Goal: Transaction & Acquisition: Register for event/course

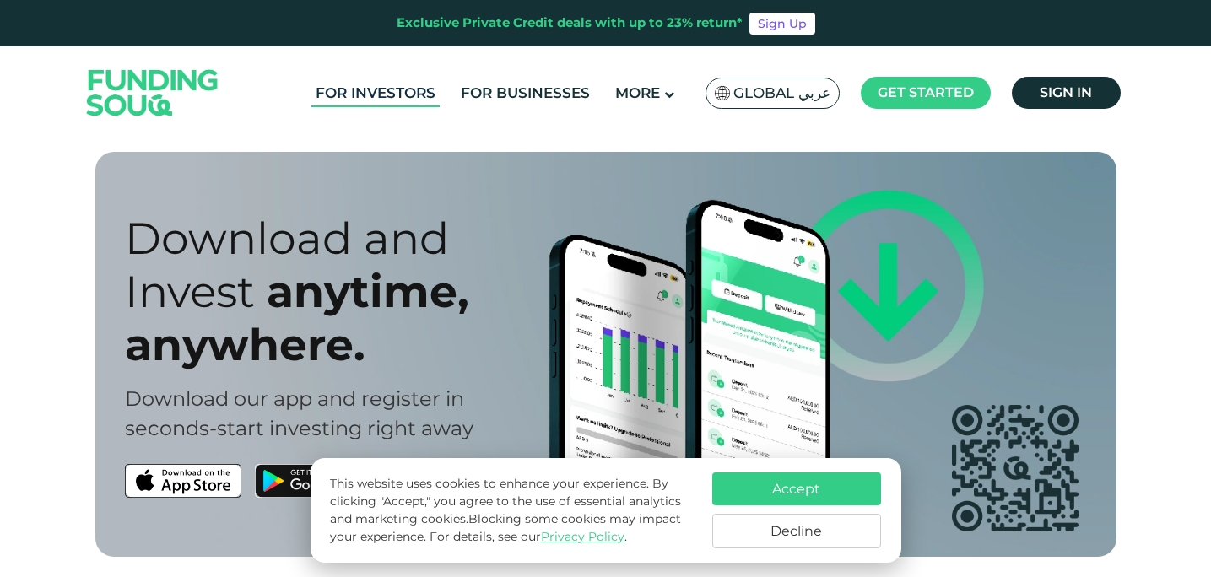
click at [386, 88] on link "For Investors" at bounding box center [375, 93] width 128 height 28
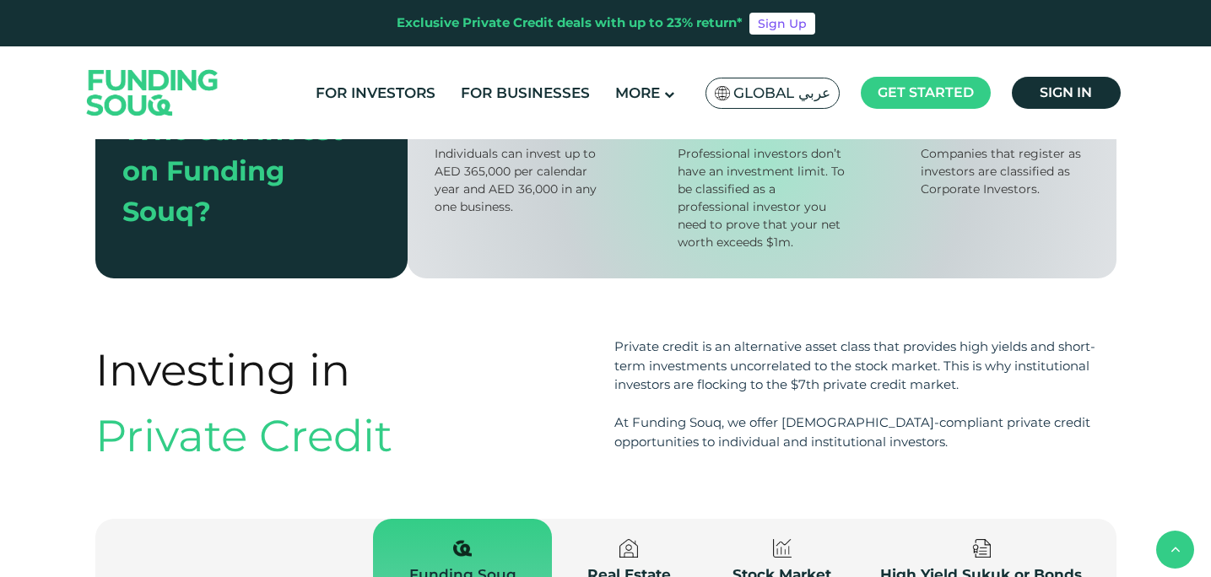
scroll to position [1021, 0]
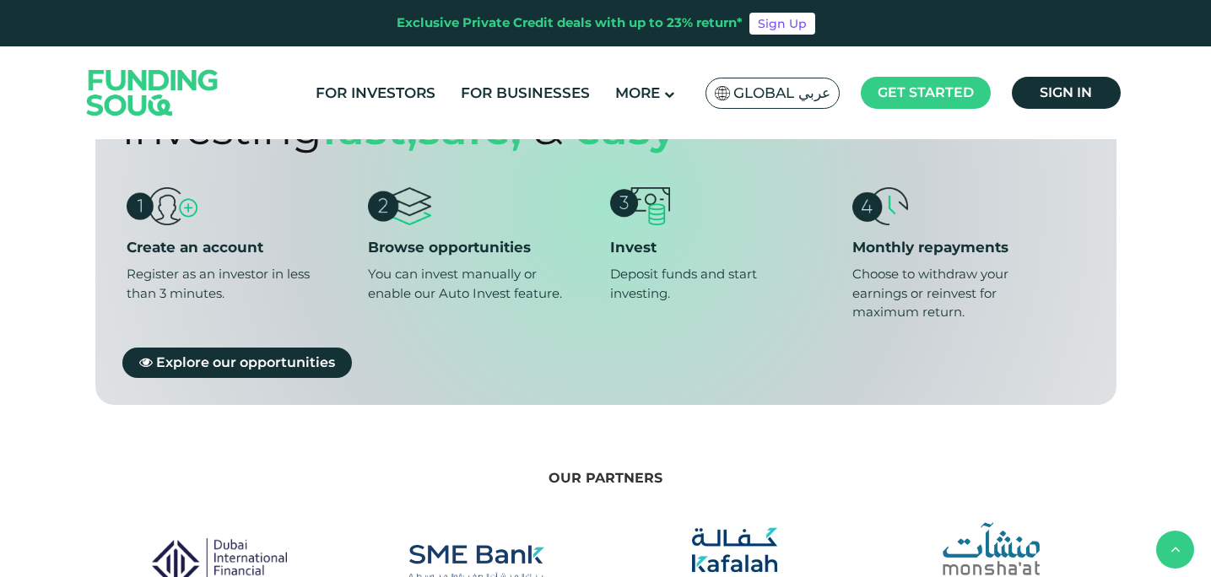
click at [891, 72] on img at bounding box center [899, 55] width 117 height 34
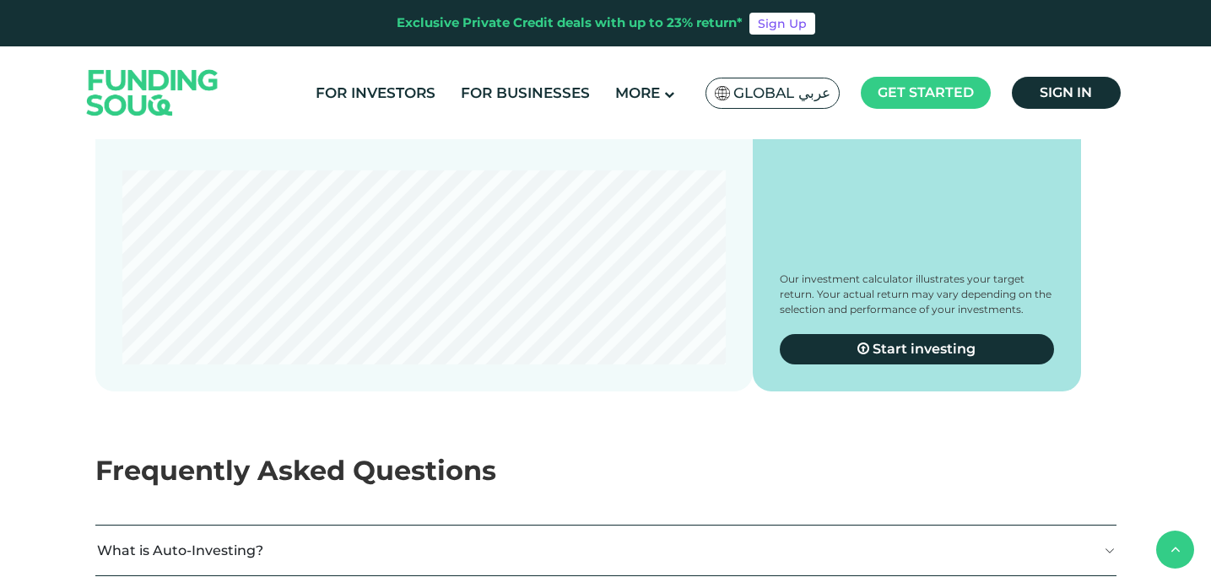
scroll to position [3133, 0]
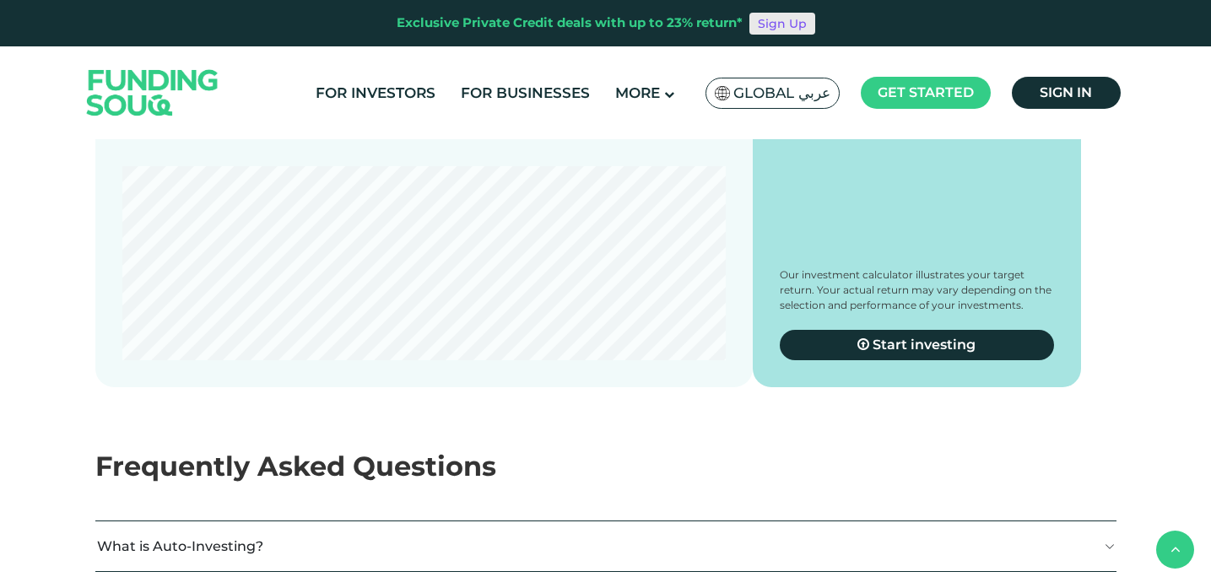
click at [777, 22] on link "Sign Up" at bounding box center [782, 24] width 66 height 22
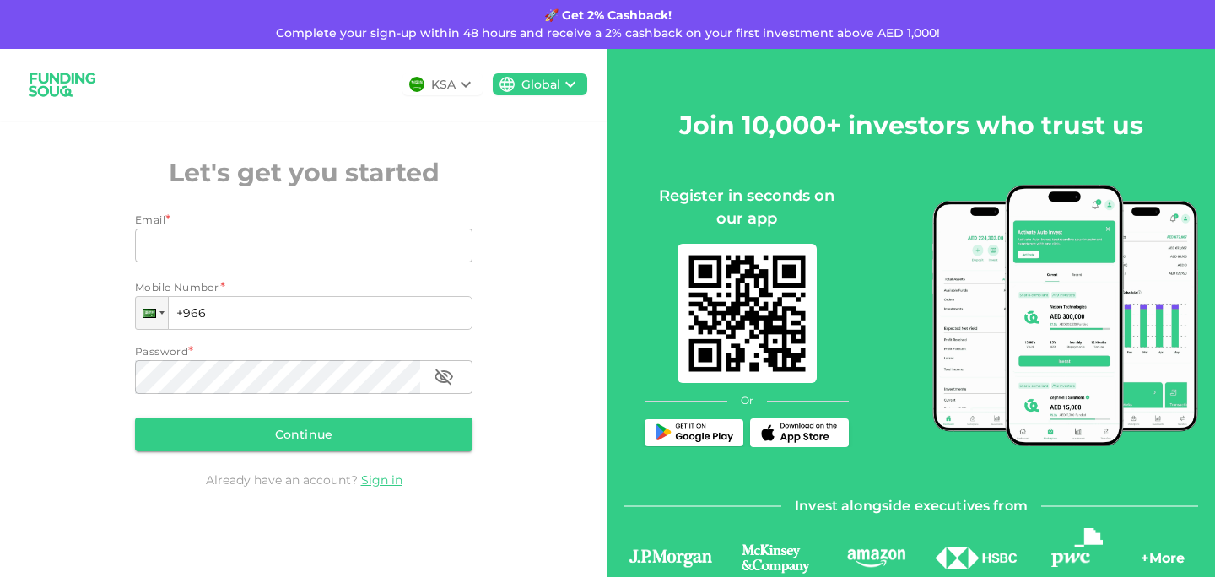
click at [456, 78] on icon at bounding box center [466, 84] width 20 height 20
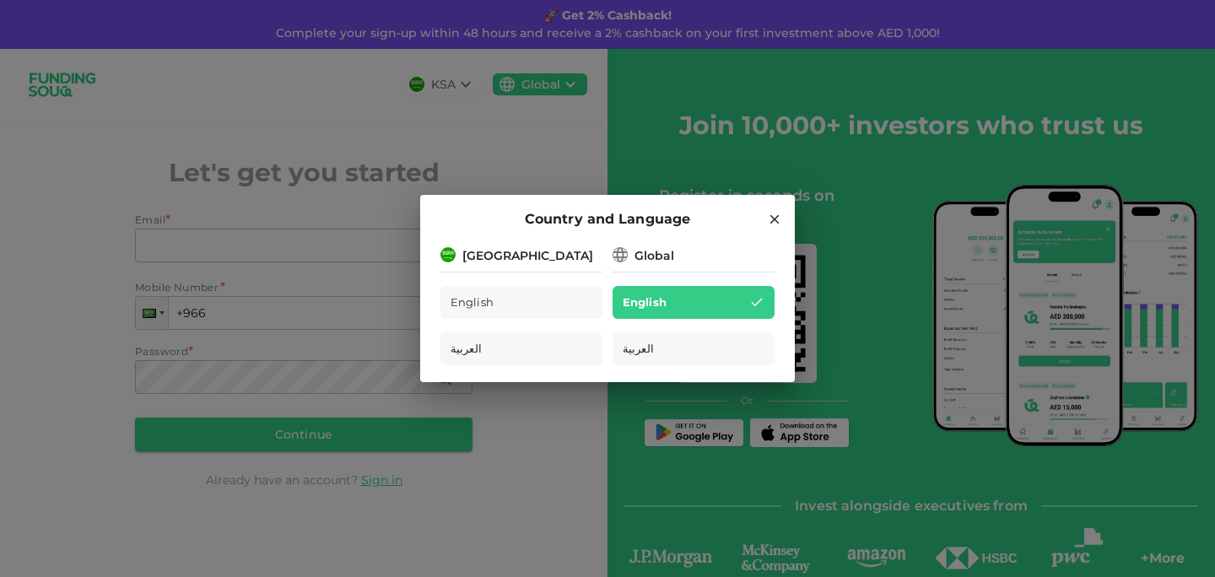
click at [652, 251] on div "Global" at bounding box center [654, 256] width 40 height 18
click at [637, 254] on div "Global" at bounding box center [654, 256] width 40 height 18
click at [541, 256] on div "[GEOGRAPHIC_DATA]" at bounding box center [521, 254] width 162 height 21
click at [770, 221] on icon at bounding box center [774, 219] width 15 height 15
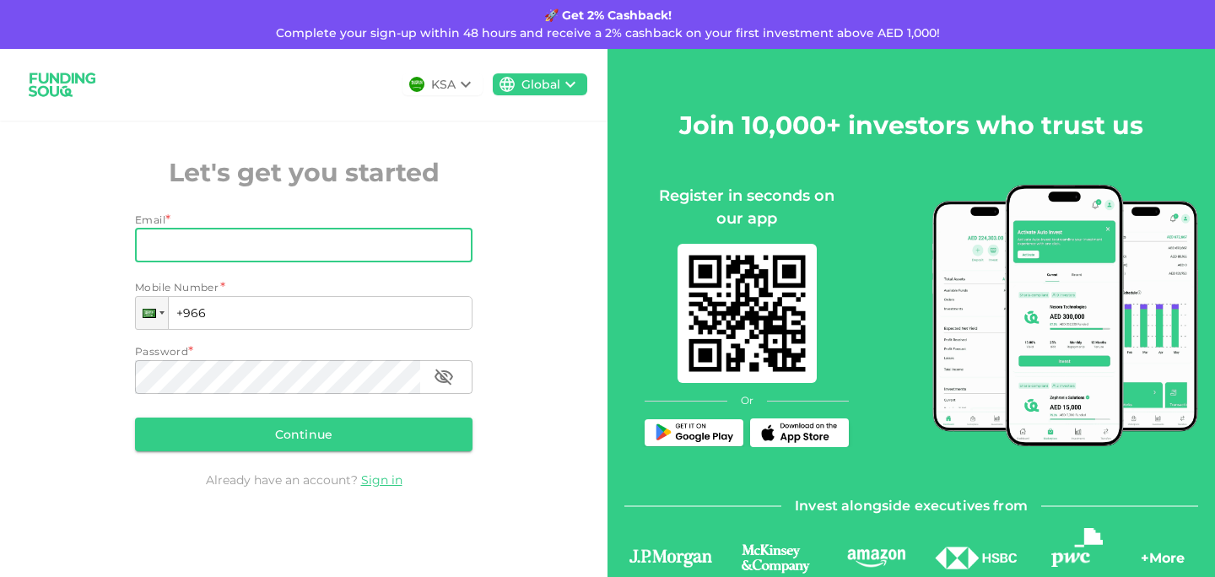
click at [168, 240] on input "Email" at bounding box center [294, 246] width 319 height 34
type input "hashimpervaiz_ch@yahoo.com"
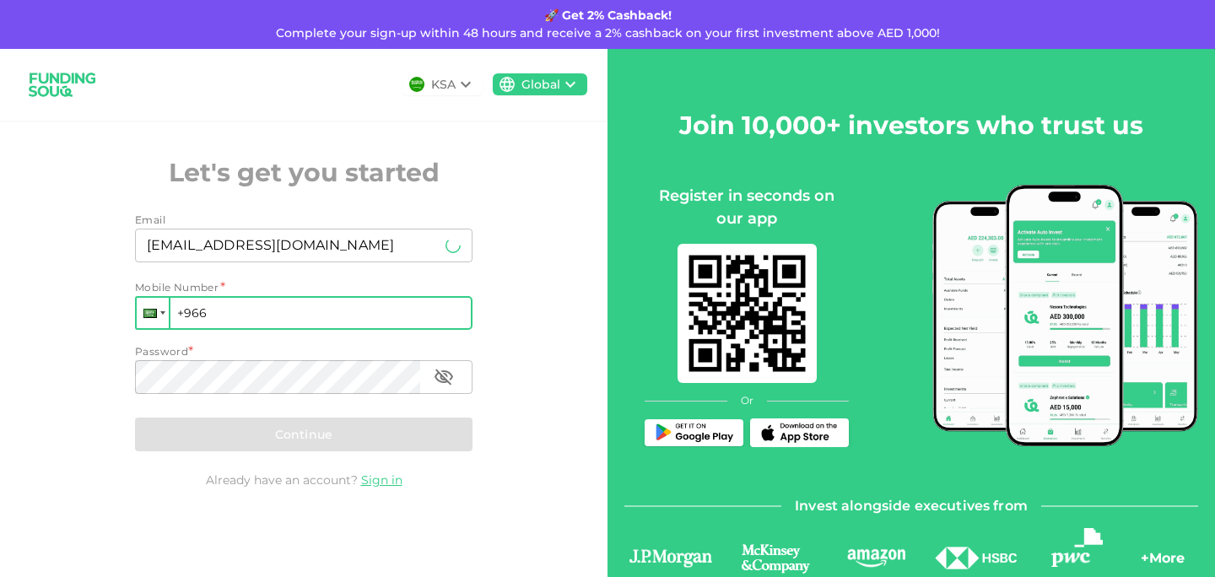
click at [159, 314] on div at bounding box center [153, 313] width 32 height 30
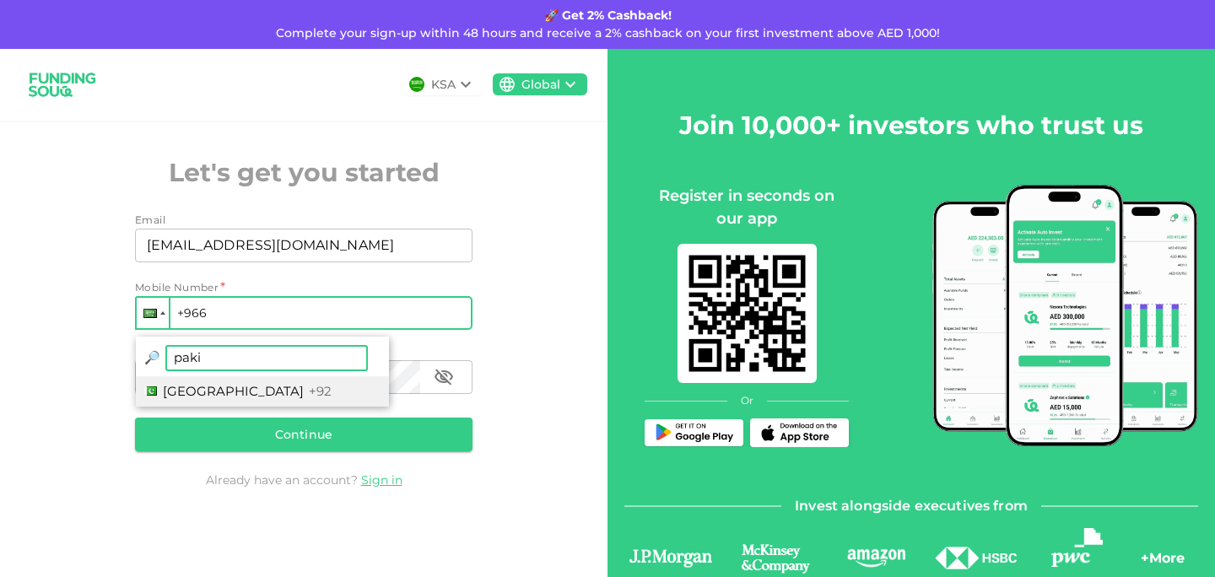
type input "paki"
click at [199, 386] on span "Pakistan" at bounding box center [233, 391] width 141 height 16
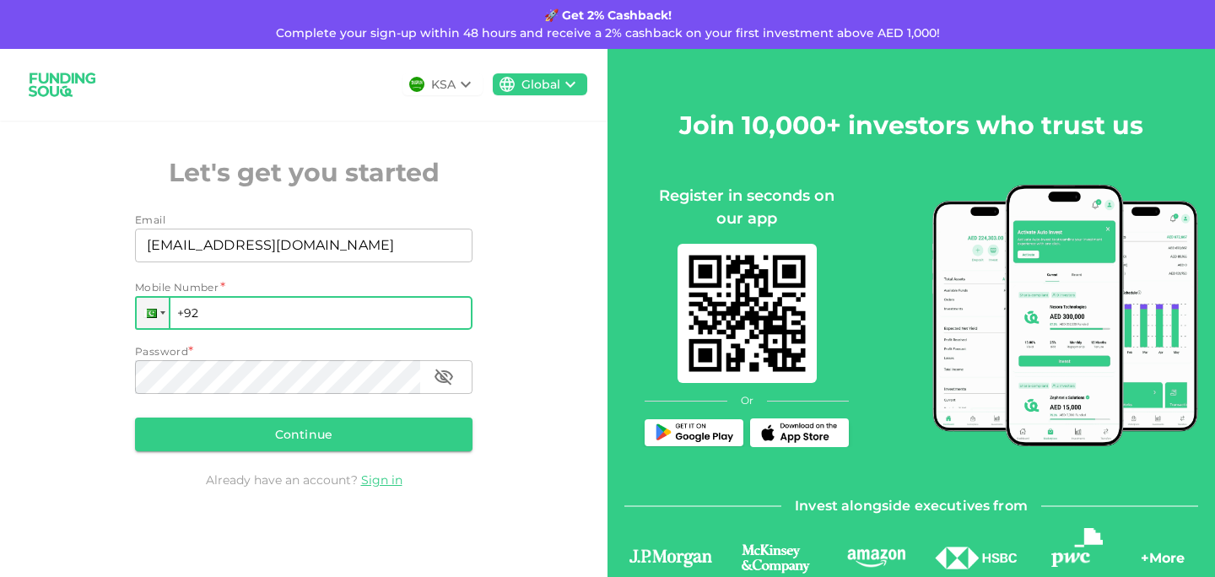
click at [237, 307] on input "+92" at bounding box center [303, 313] width 337 height 34
type input "+92 301-6201888"
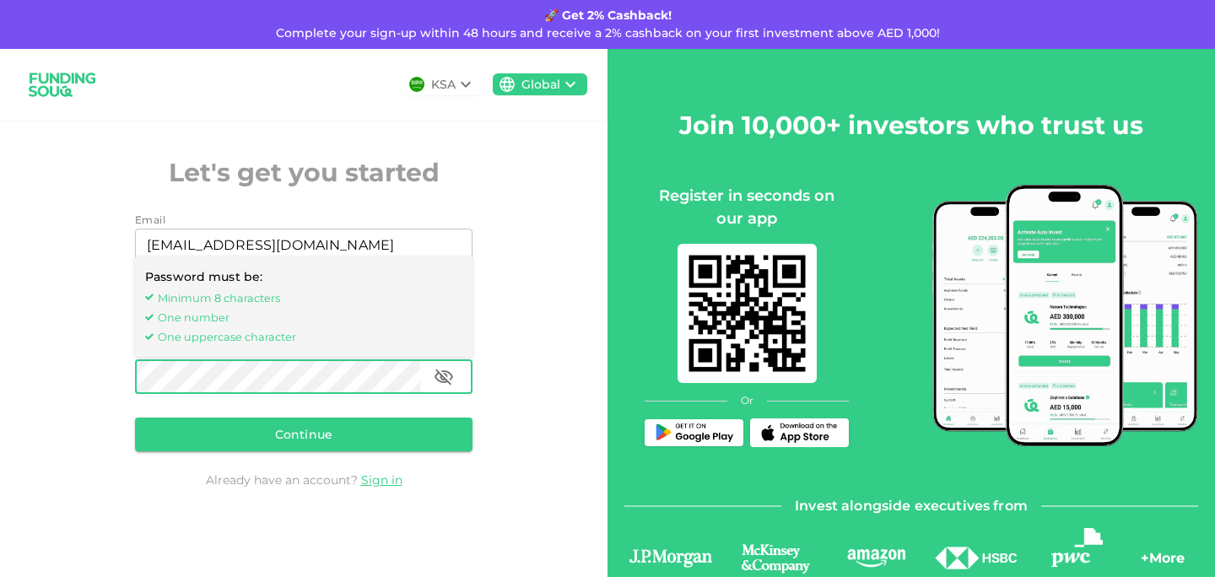
click at [444, 370] on icon "button" at bounding box center [443, 377] width 19 height 16
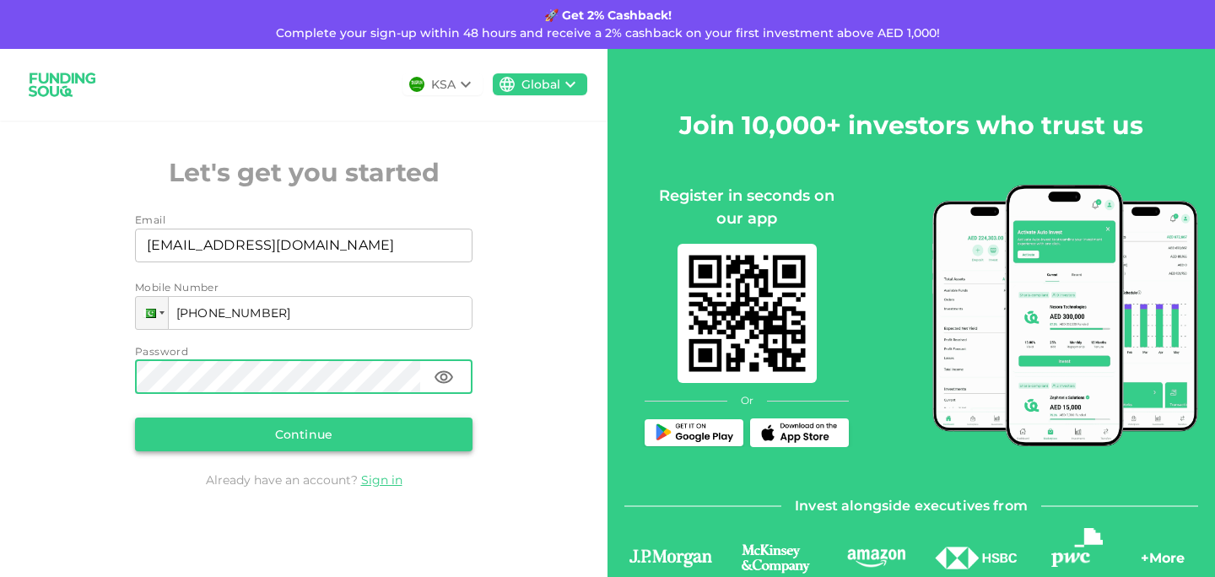
click at [296, 445] on button "Continue" at bounding box center [303, 435] width 337 height 34
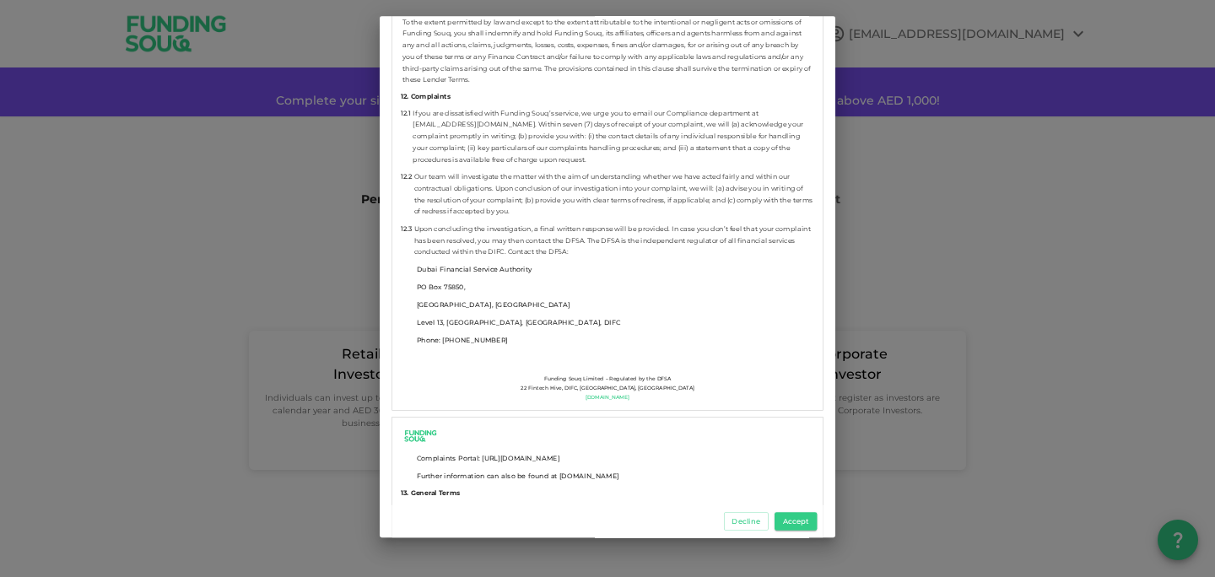
scroll to position [9678, 0]
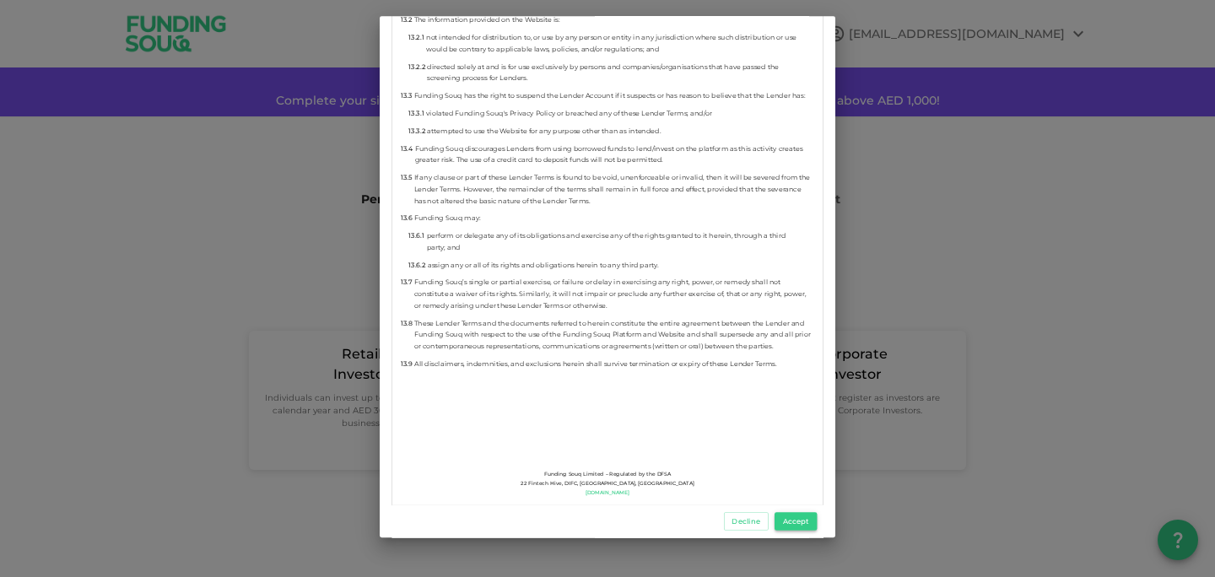
click at [783, 517] on button "Accept" at bounding box center [795, 521] width 42 height 19
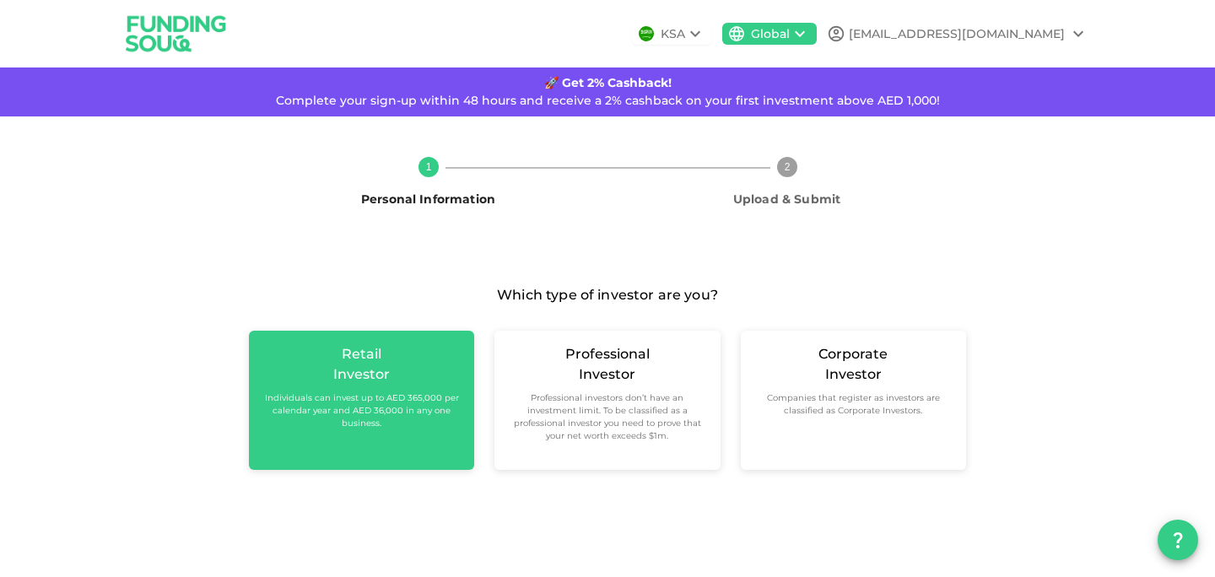
click at [396, 418] on small "Individuals can invest up to AED 365,000 per calendar year and AED 36,000 in an…" at bounding box center [361, 410] width 198 height 38
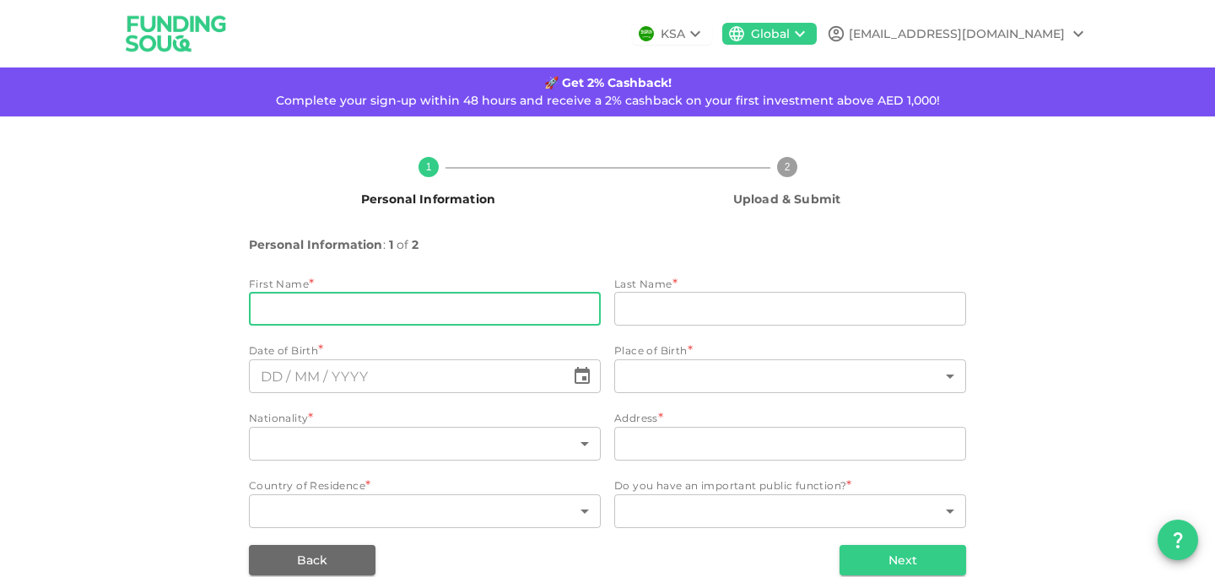
click at [401, 321] on input "firstName" at bounding box center [425, 309] width 352 height 34
type input "Chaudhry Hashim"
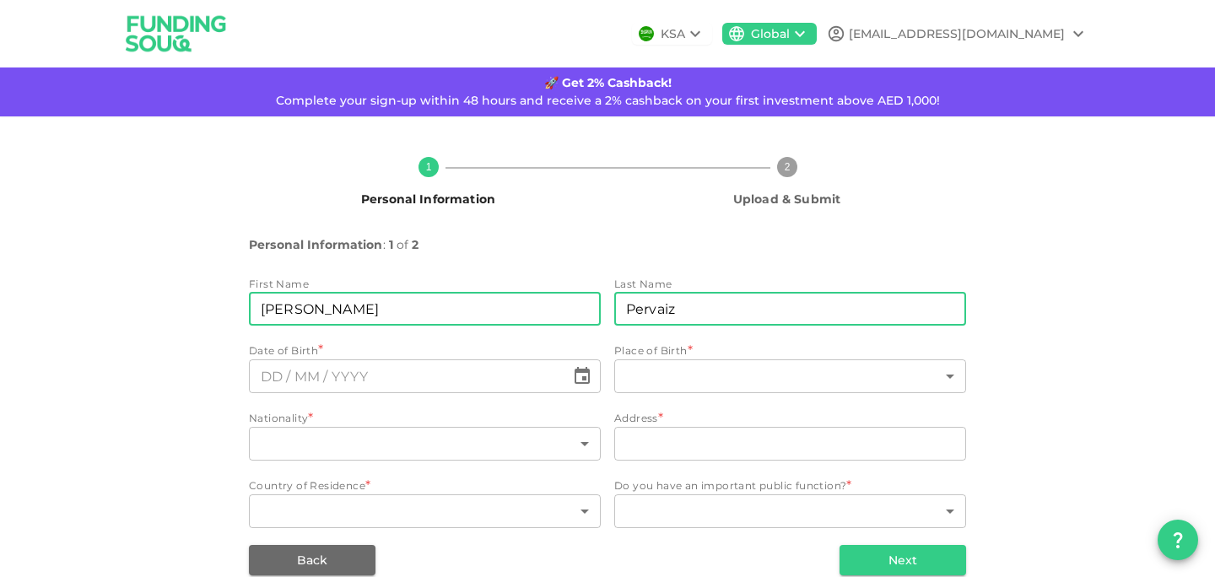
type input "Pervaiz"
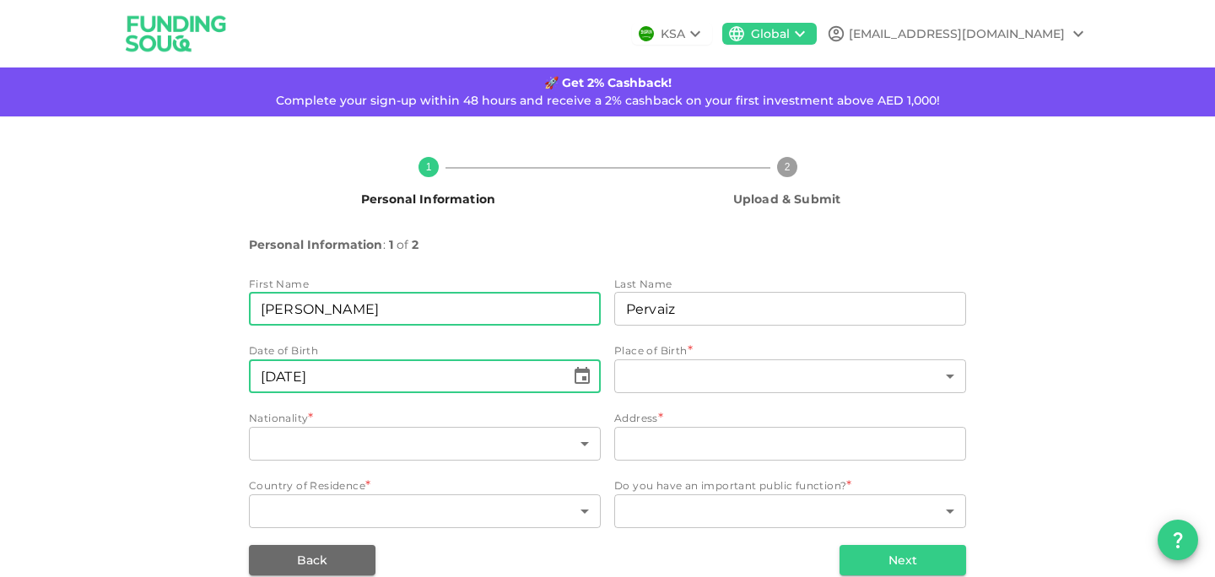
type input "⁦⁨08⁩ / ⁨01⁩ / ⁨1995⁩⁩"
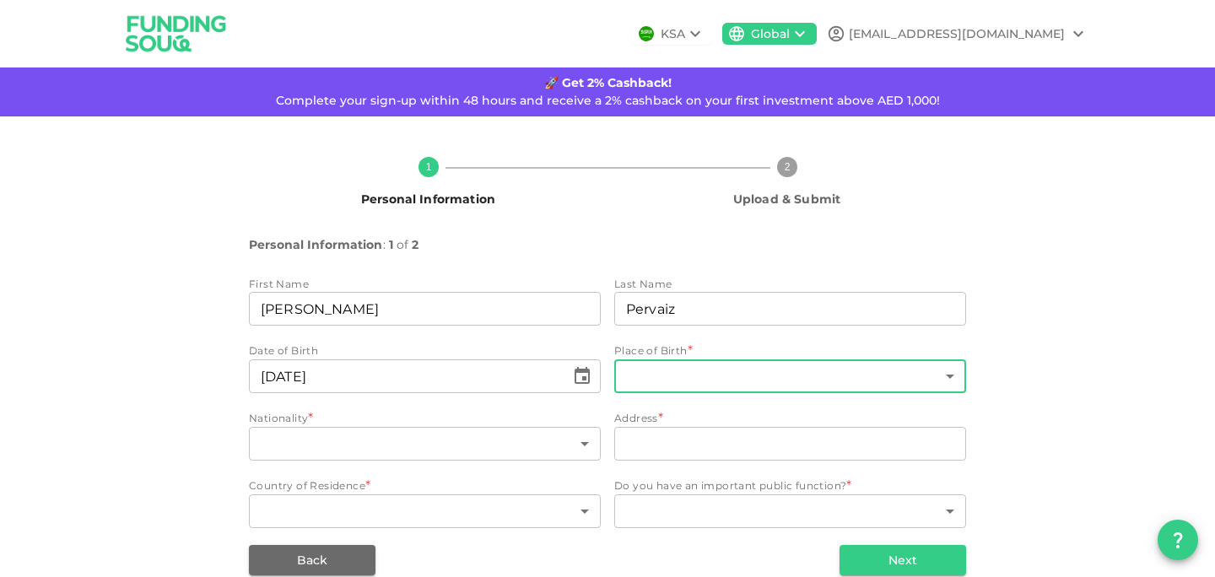
click at [765, 368] on body "KSA Global hashimpervaiz_ch@yahoo.com 🚀 Get 2% Cashback! Complete your sign-up …" at bounding box center [607, 288] width 1215 height 577
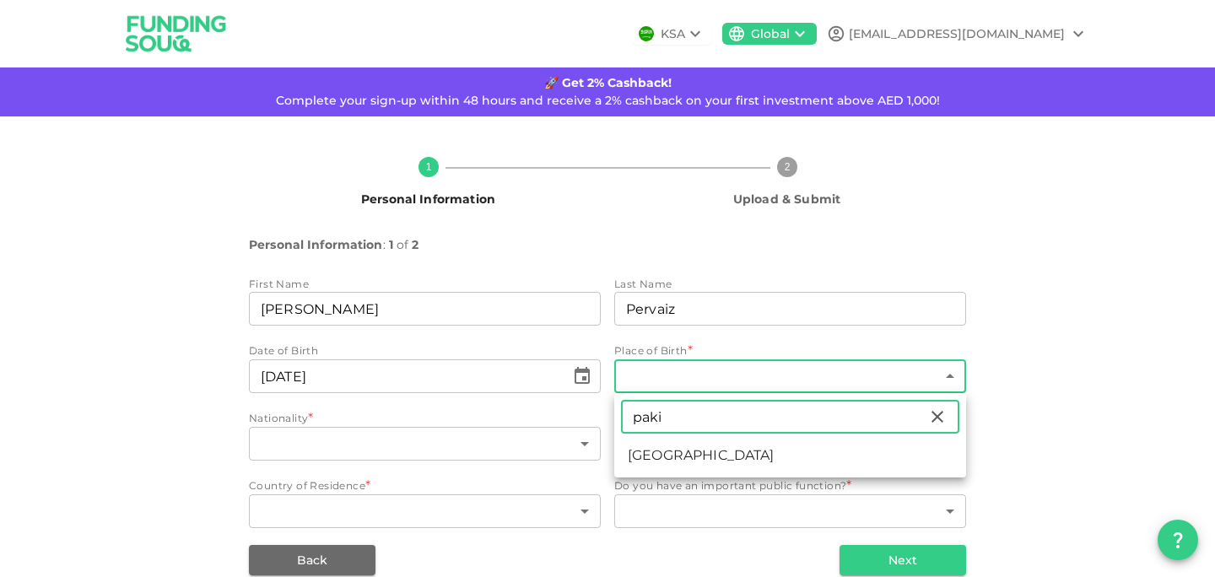
type input "paki"
click at [663, 457] on li "Pakistan" at bounding box center [790, 455] width 352 height 30
type input "149"
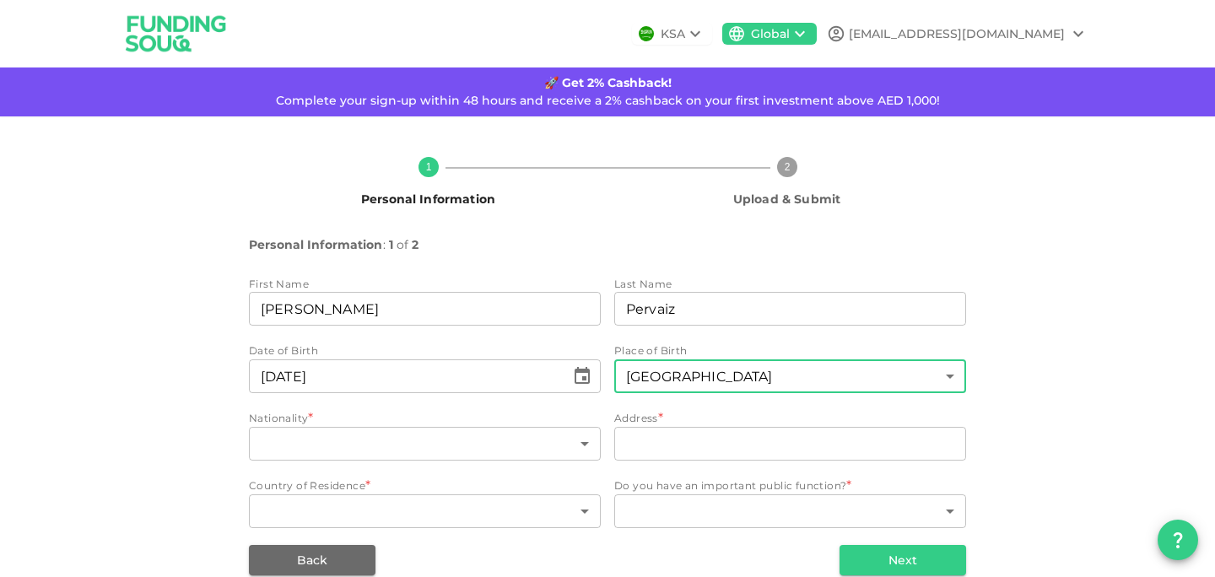
scroll to position [25, 0]
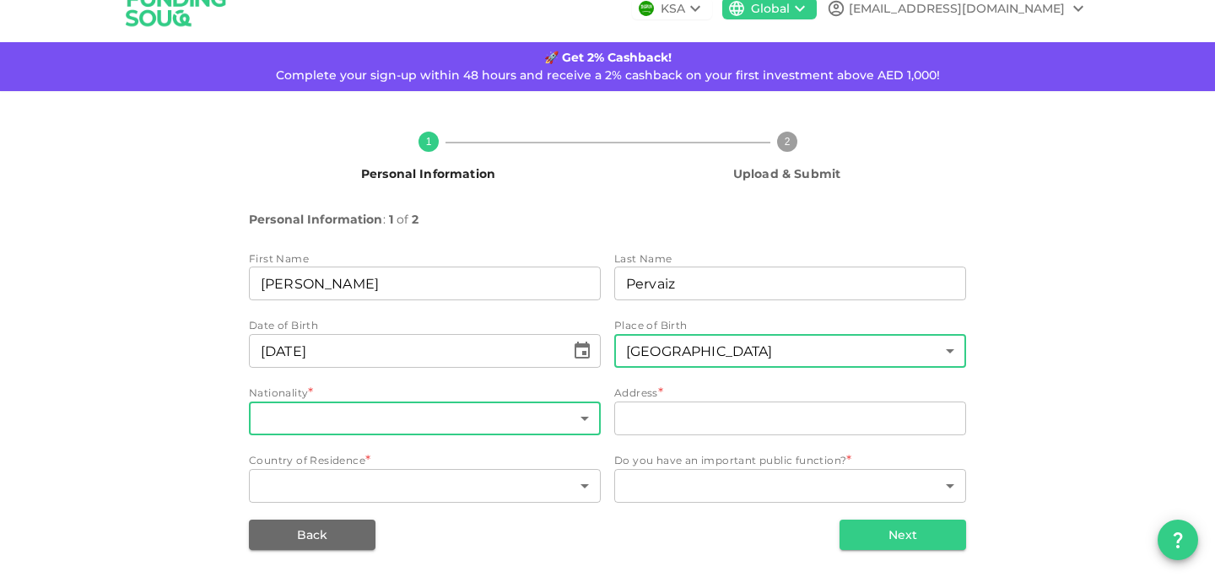
click at [445, 417] on body "KSA Global hashimpervaiz_ch@yahoo.com 🚀 Get 2% Cashback! Complete your sign-up …" at bounding box center [607, 288] width 1215 height 577
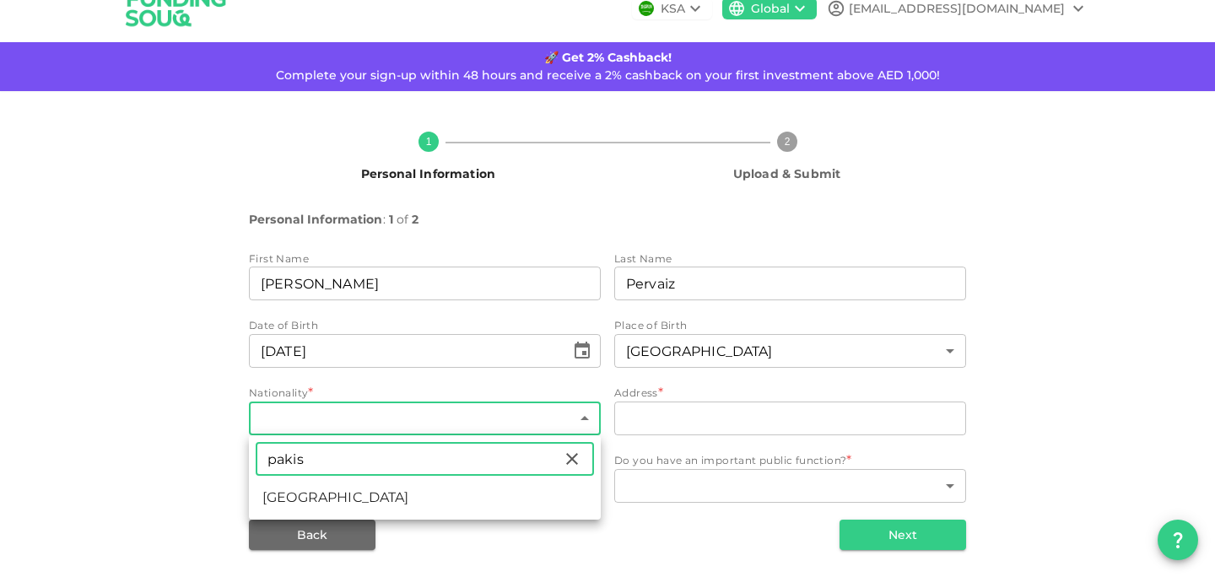
type input "pakis"
click at [297, 499] on li "Pakistan" at bounding box center [425, 498] width 352 height 30
type input "149"
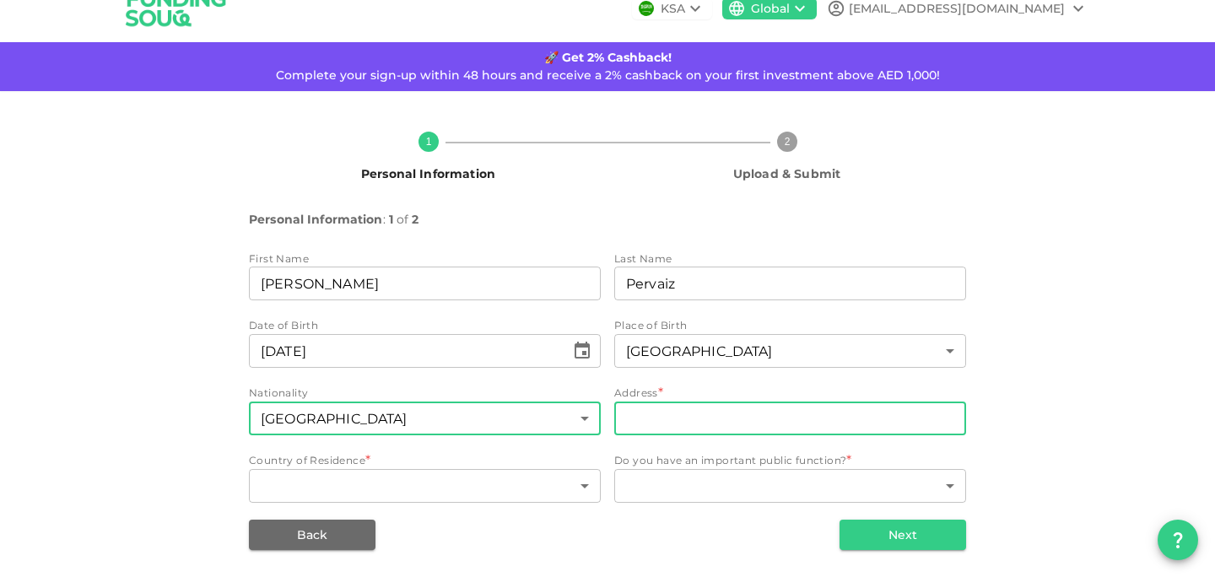
click at [688, 405] on input "address" at bounding box center [790, 419] width 352 height 34
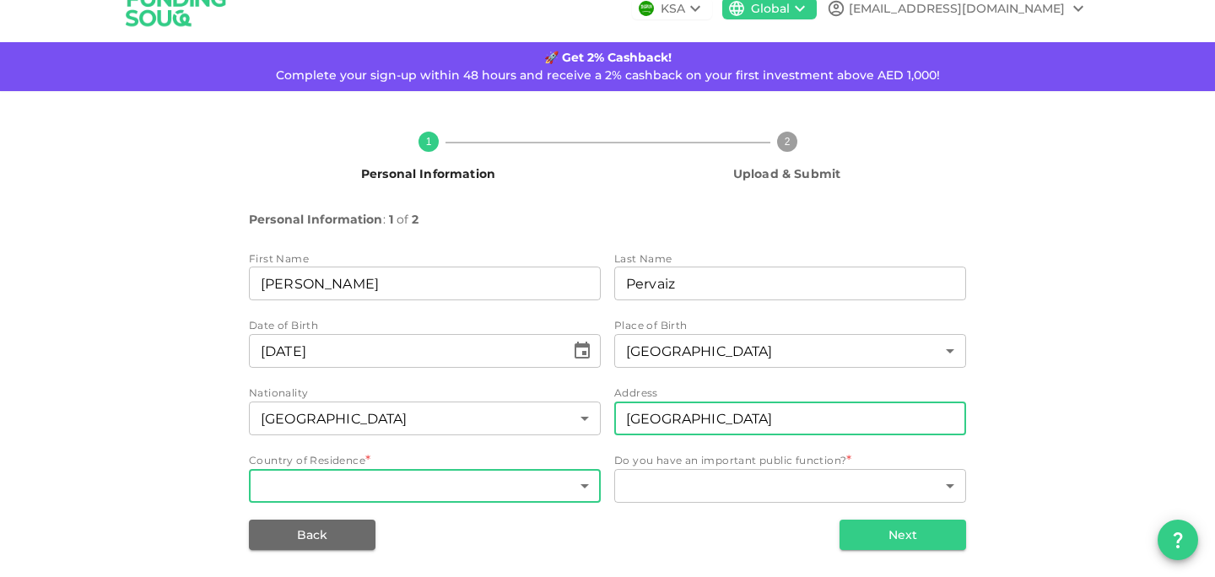
type input "Iqbal Street, Bhimber Road, Gujrat"
click at [479, 489] on body "KSA Global hashimpervaiz_ch@yahoo.com 🚀 Get 2% Cashback! Complete your sign-up …" at bounding box center [607, 288] width 1215 height 577
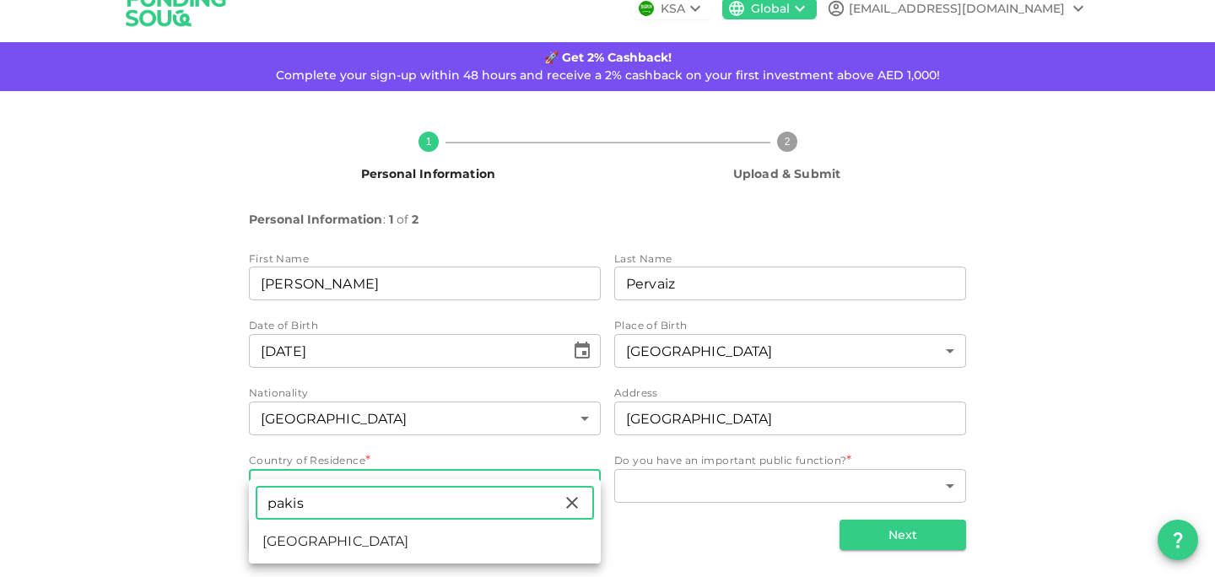
type input "pakis"
click at [352, 545] on li "Pakistan" at bounding box center [425, 541] width 352 height 30
type input "149"
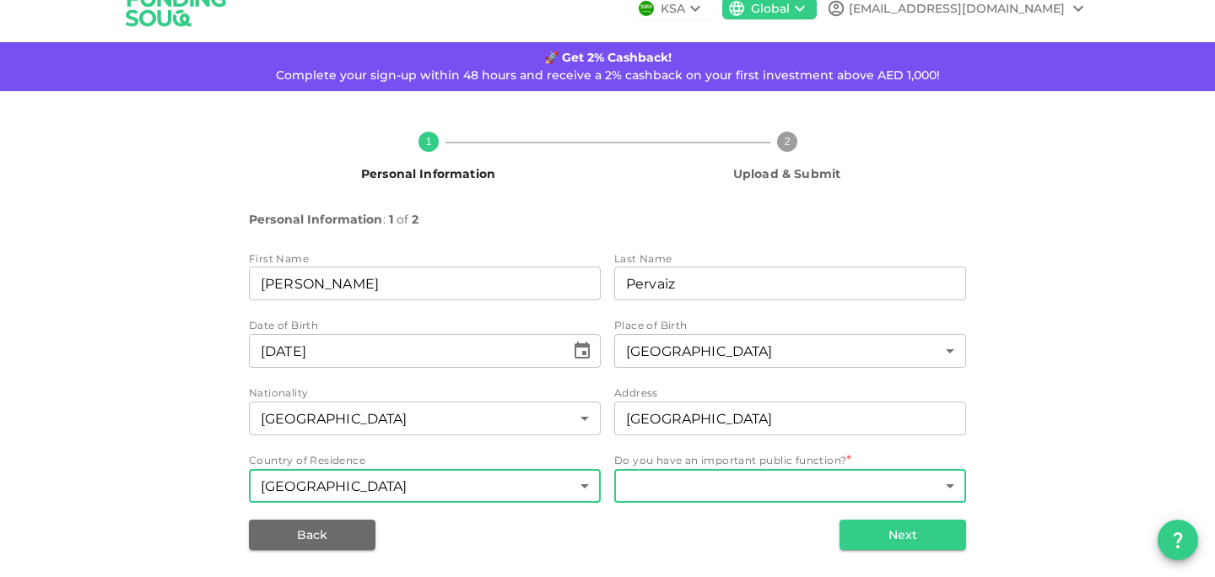
click at [694, 486] on body "KSA Global hashimpervaiz_ch@yahoo.com 🚀 Get 2% Cashback! Complete your sign-up …" at bounding box center [607, 288] width 1215 height 577
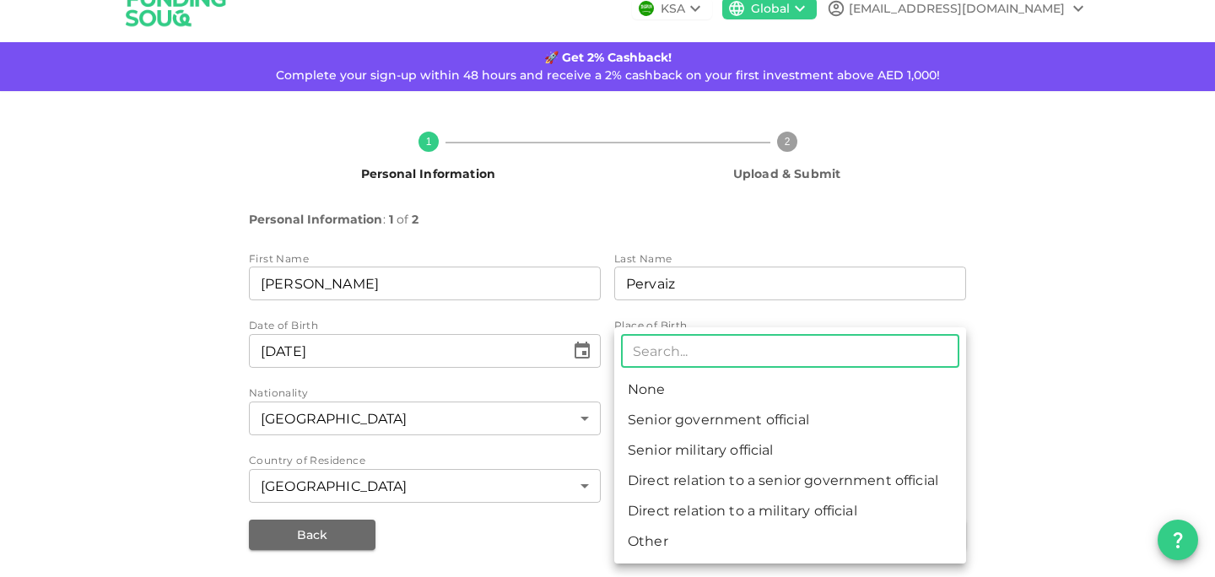
click at [670, 386] on li "None" at bounding box center [790, 390] width 352 height 30
type input "1"
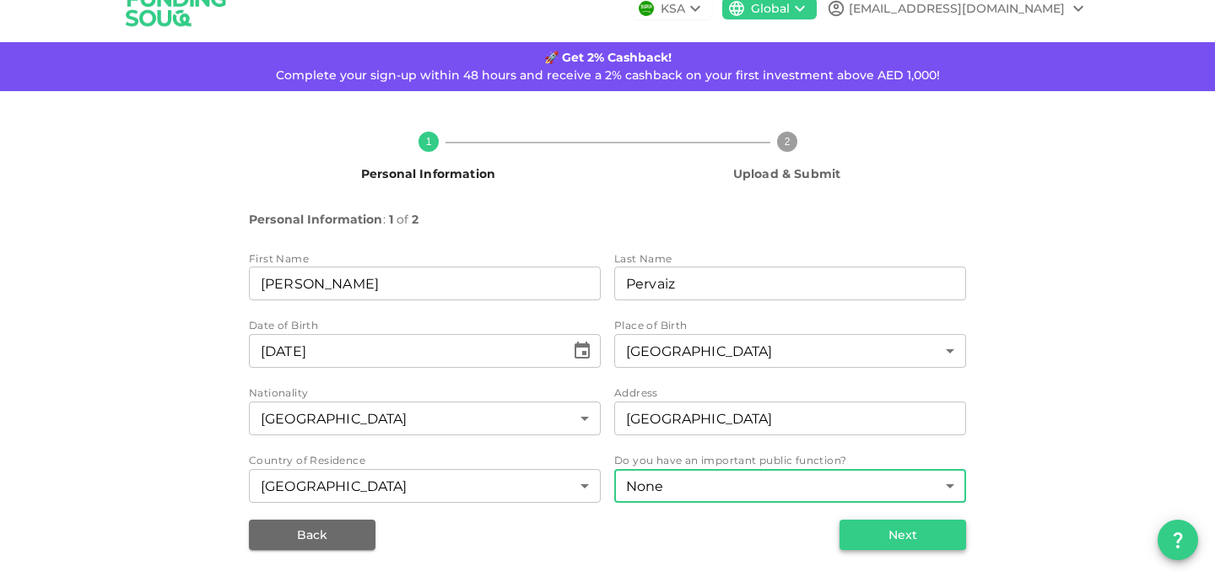
click at [867, 544] on button "Next" at bounding box center [902, 535] width 127 height 30
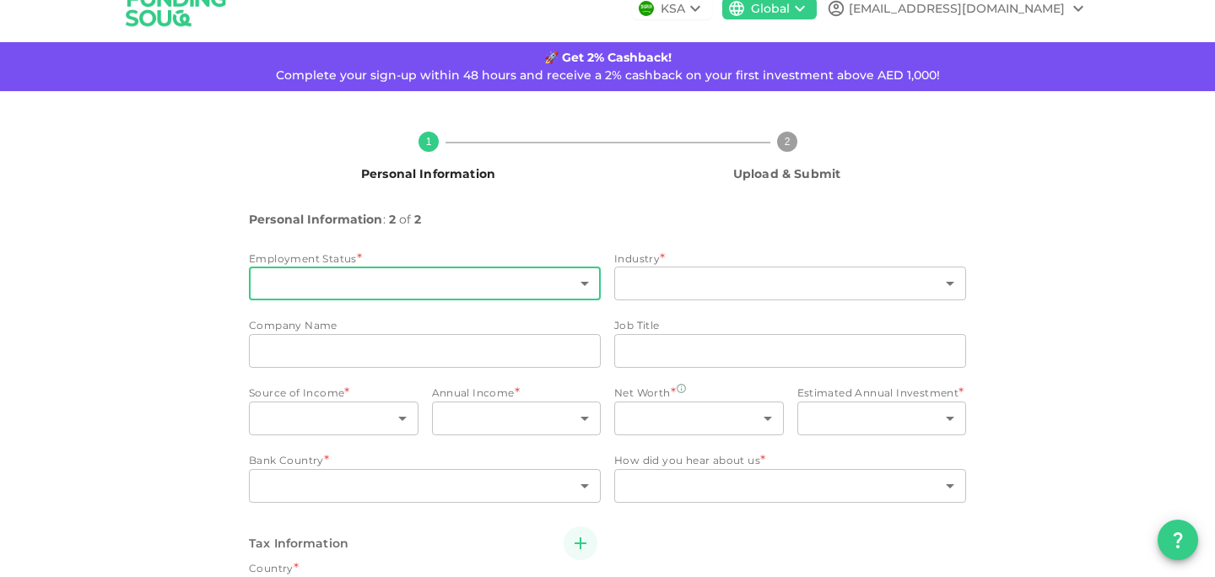
click at [433, 282] on body "KSA Global hashimpervaiz_ch@yahoo.com 🚀 Get 2% Cashback! Complete your sign-up …" at bounding box center [607, 288] width 1215 height 577
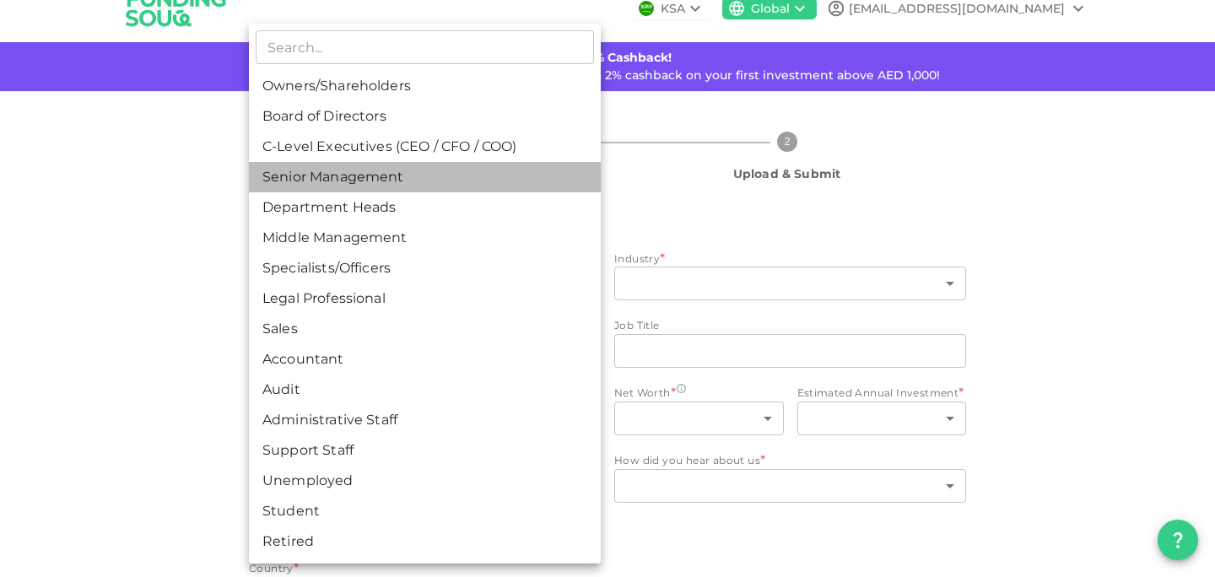
click at [391, 186] on li "Senior Management" at bounding box center [425, 177] width 352 height 30
type input "4"
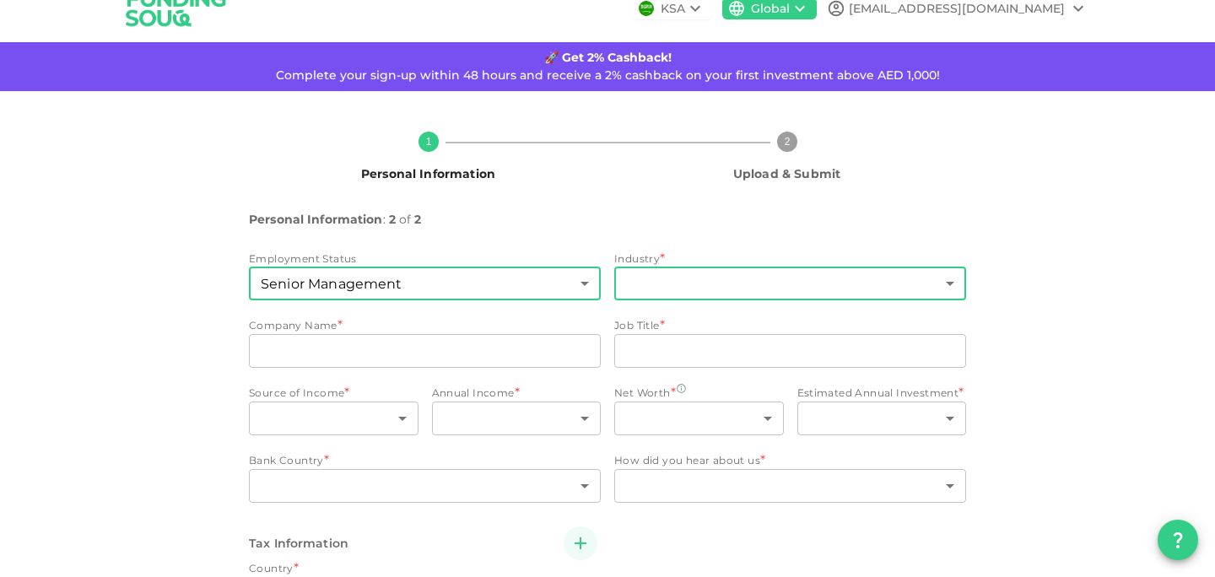
click at [662, 289] on body "KSA Global hashimpervaiz_ch@yahoo.com 🚀 Get 2% Cashback! Complete your sign-up …" at bounding box center [607, 288] width 1215 height 577
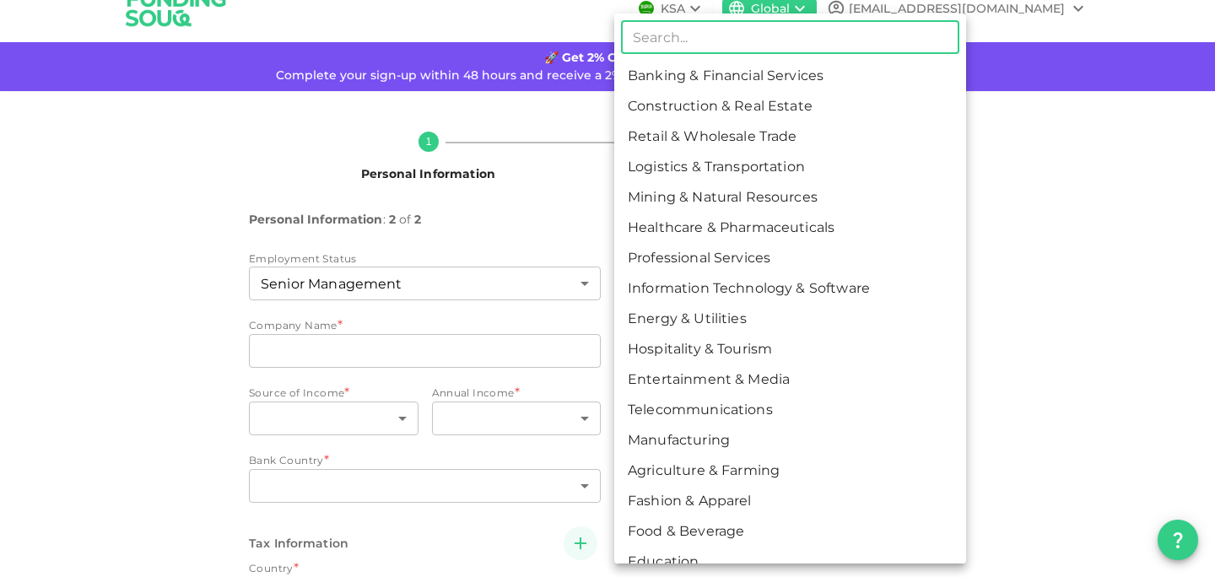
scroll to position [81, 0]
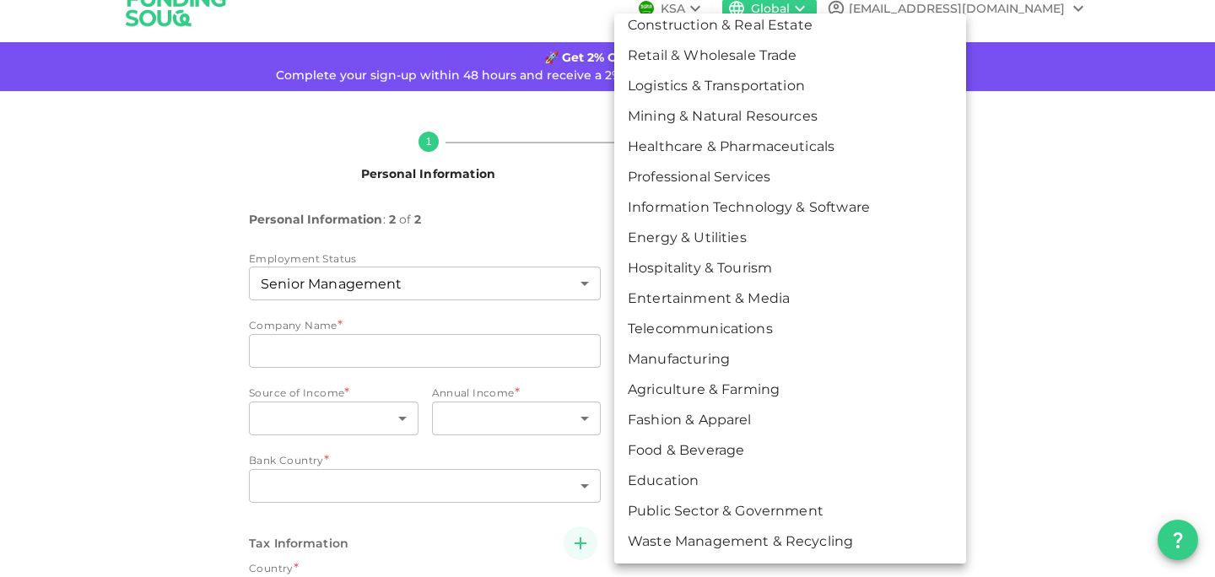
click at [742, 353] on li "Manufacturing" at bounding box center [790, 359] width 352 height 30
type input "13"
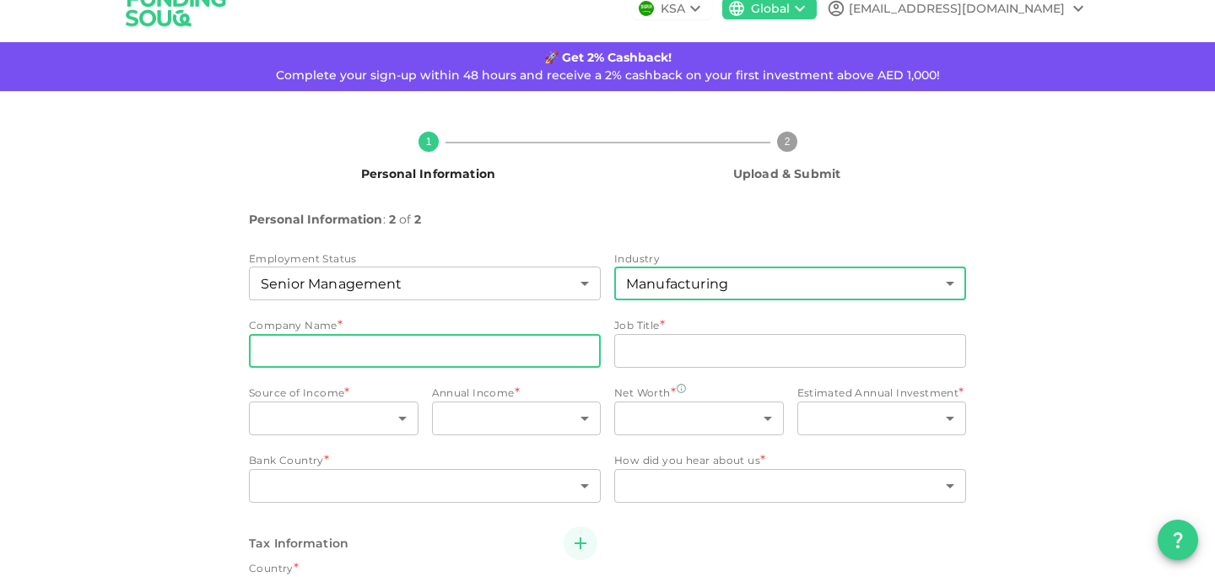
click at [405, 359] on input "companyName" at bounding box center [425, 351] width 352 height 34
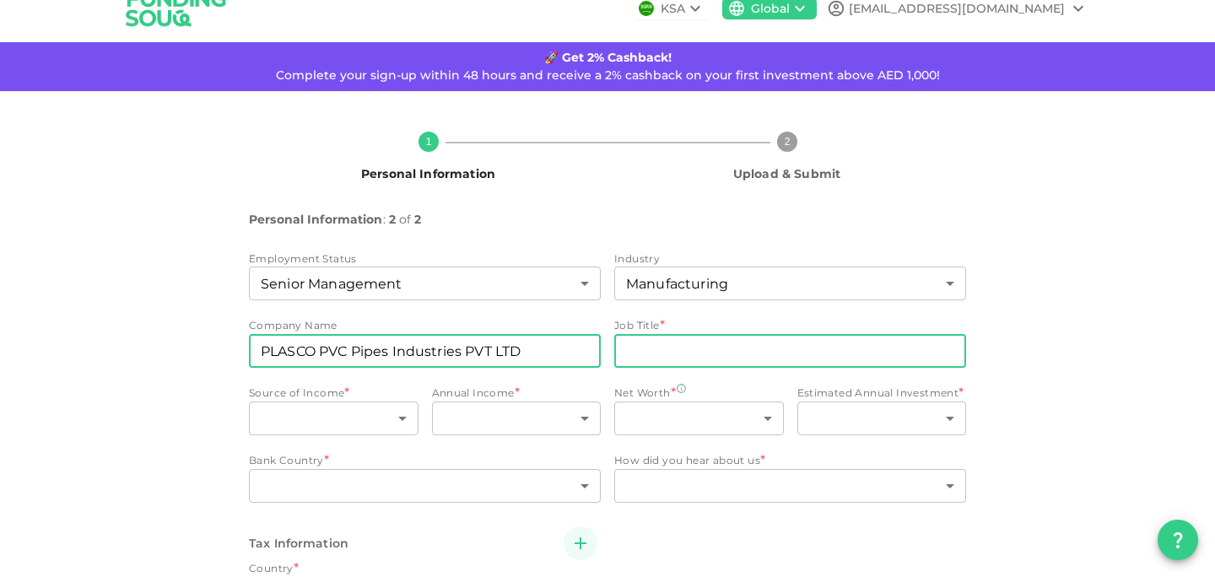
type input "PLASCO PVC Pipes Industries PVT LTD"
click at [646, 360] on input "jobTitle" at bounding box center [790, 351] width 352 height 34
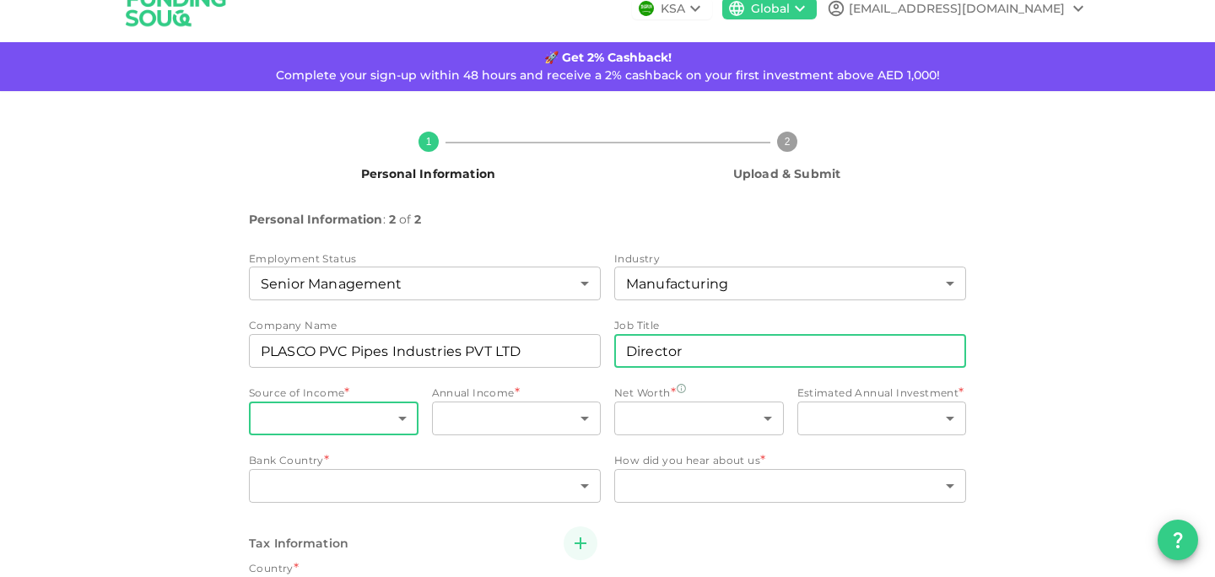
type input "Director"
click at [376, 420] on body "KSA Global hashimpervaiz_ch@yahoo.com 🚀 Get 2% Cashback! Complete your sign-up …" at bounding box center [607, 288] width 1215 height 577
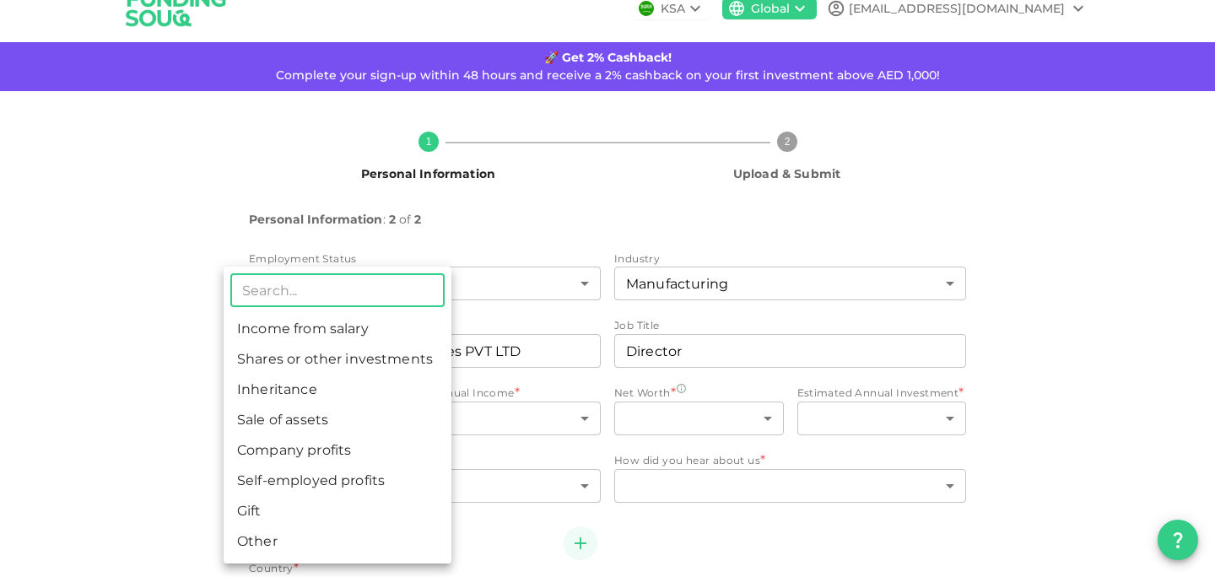
click at [162, 371] on div at bounding box center [607, 288] width 1215 height 577
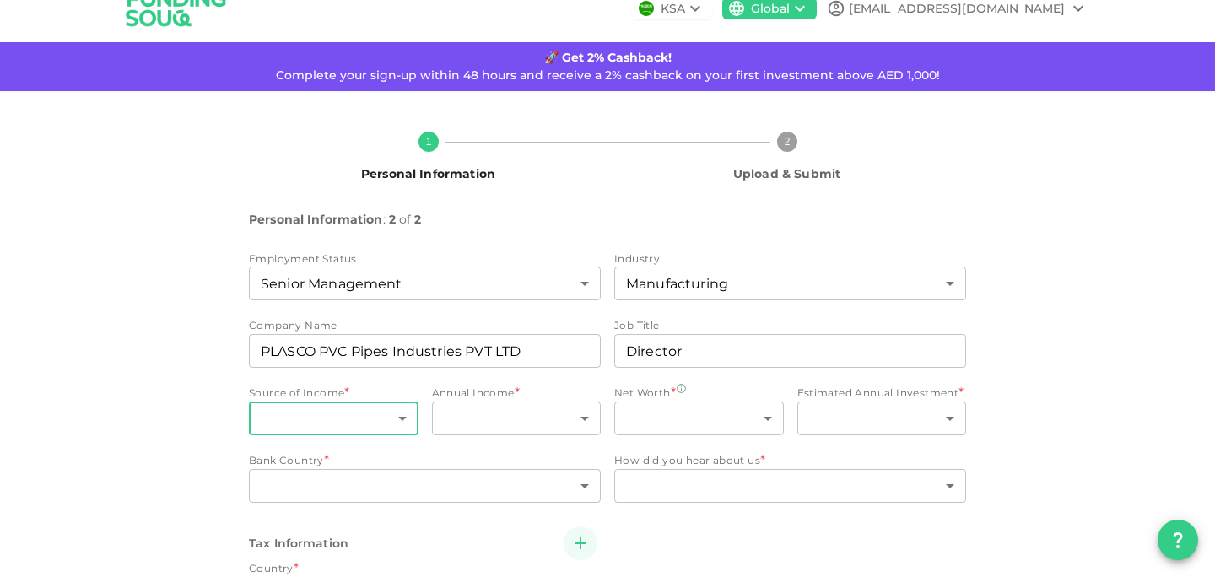
click at [343, 429] on body "KSA Global hashimpervaiz_ch@yahoo.com 🚀 Get 2% Cashback! Complete your sign-up …" at bounding box center [607, 288] width 1215 height 577
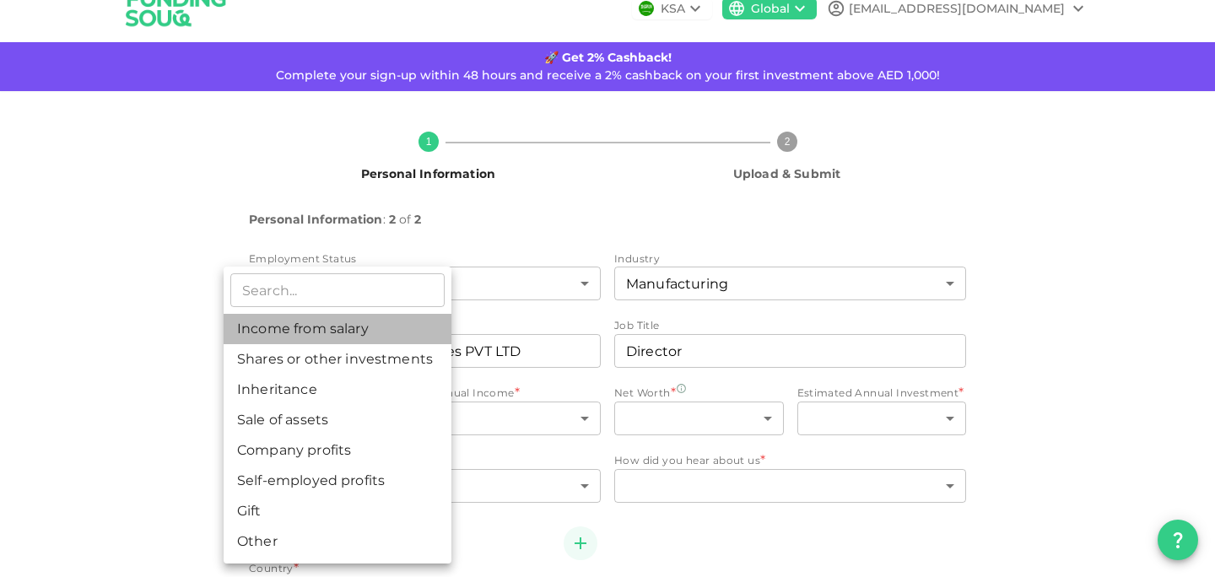
click at [356, 338] on li "Income from salary" at bounding box center [338, 329] width 228 height 30
type input "1"
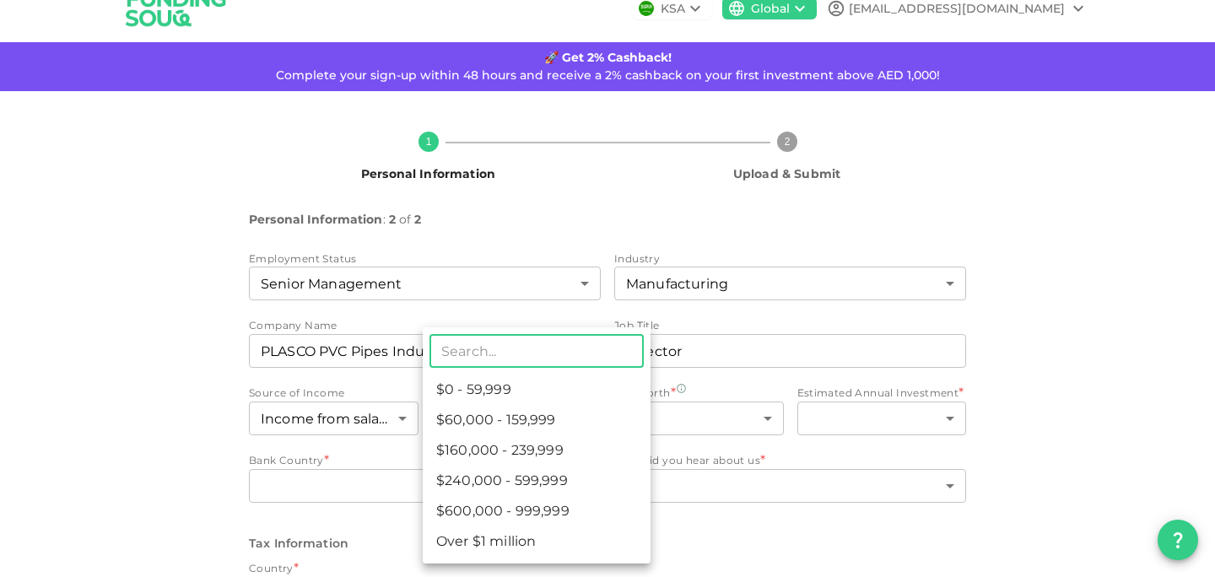
click at [488, 418] on body "KSA Global hashimpervaiz_ch@yahoo.com 🚀 Get 2% Cashback! Complete your sign-up …" at bounding box center [607, 288] width 1215 height 577
click at [537, 398] on li "$0 - 59,999" at bounding box center [537, 390] width 228 height 30
type input "1"
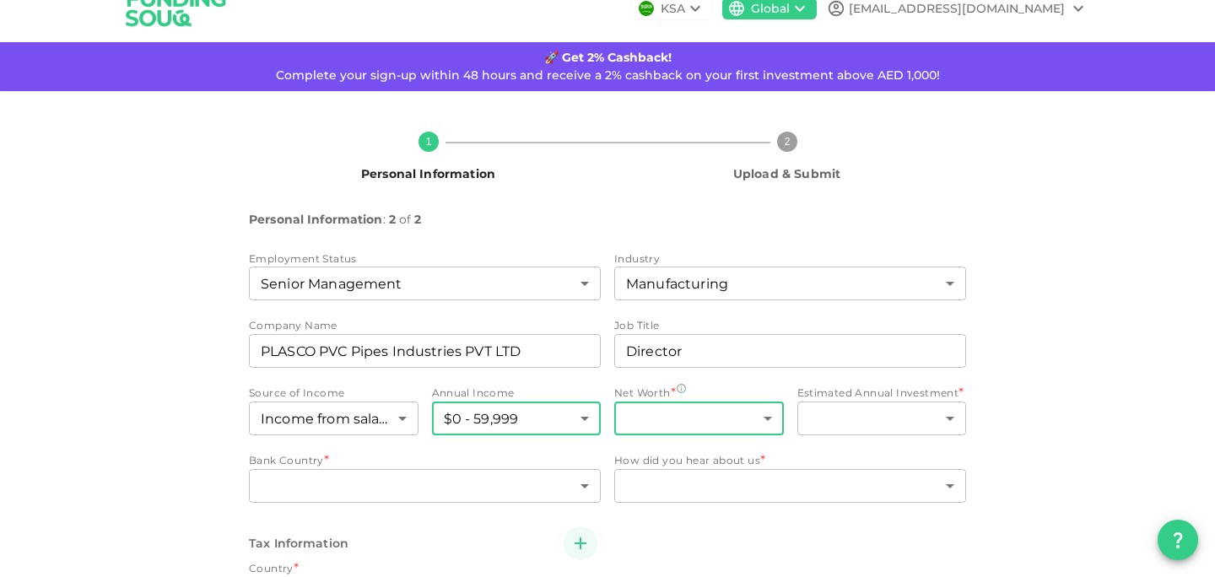
click at [684, 425] on body "KSA Global hashimpervaiz_ch@yahoo.com 🚀 Get 2% Cashback! Complete your sign-up …" at bounding box center [607, 288] width 1215 height 577
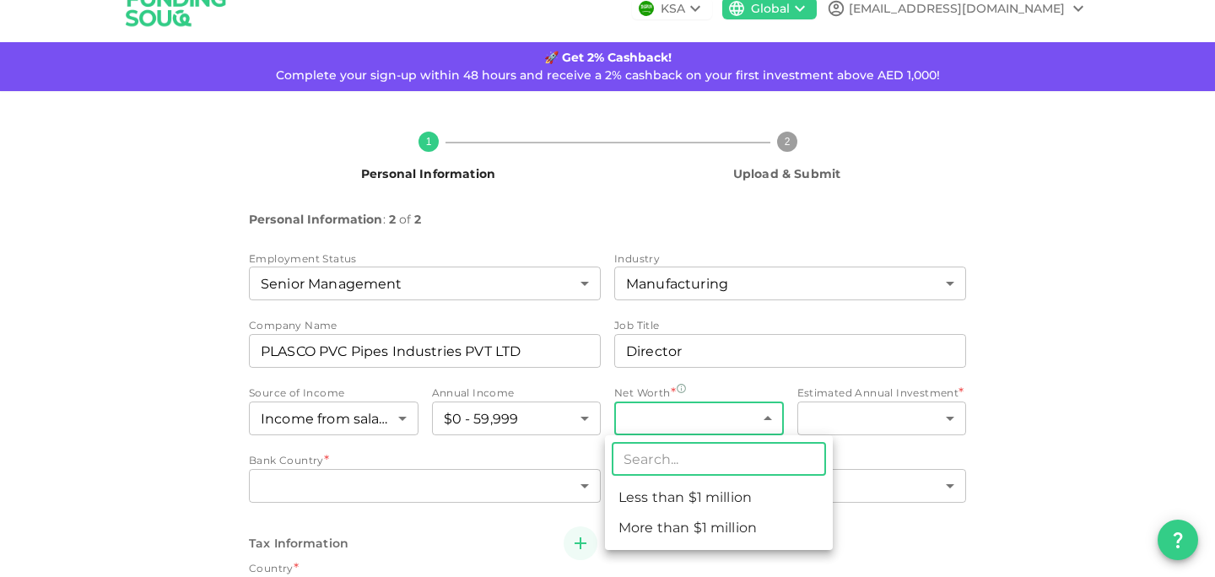
click at [694, 505] on li "Less than $1 million" at bounding box center [719, 498] width 228 height 30
type input "1"
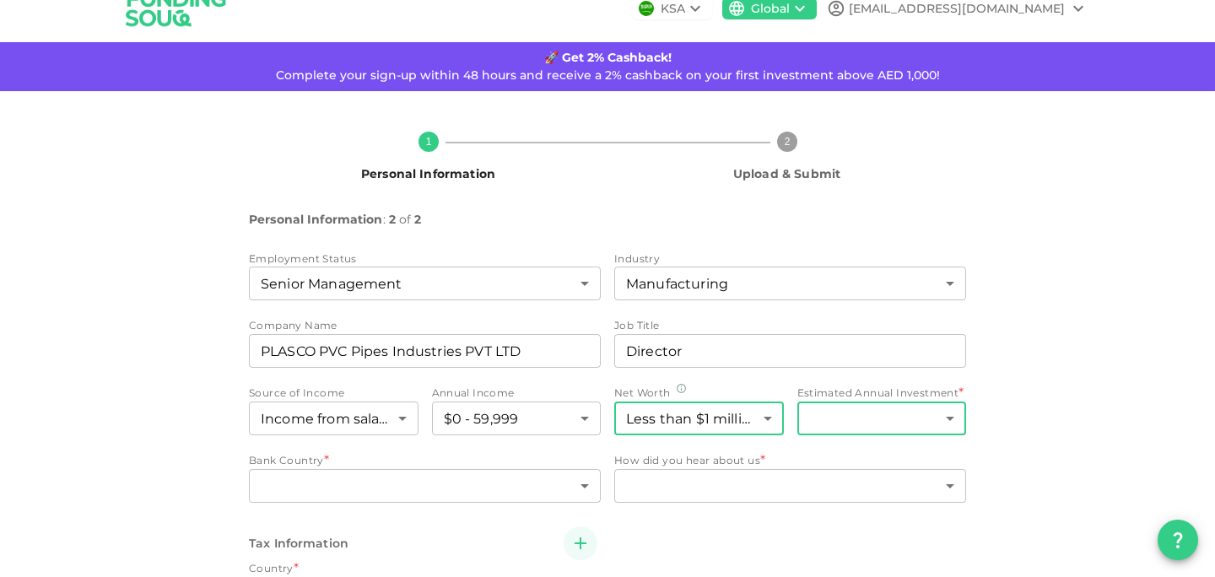
click at [857, 418] on body "KSA Global hashimpervaiz_ch@yahoo.com 🚀 Get 2% Cashback! Complete your sign-up …" at bounding box center [607, 288] width 1215 height 577
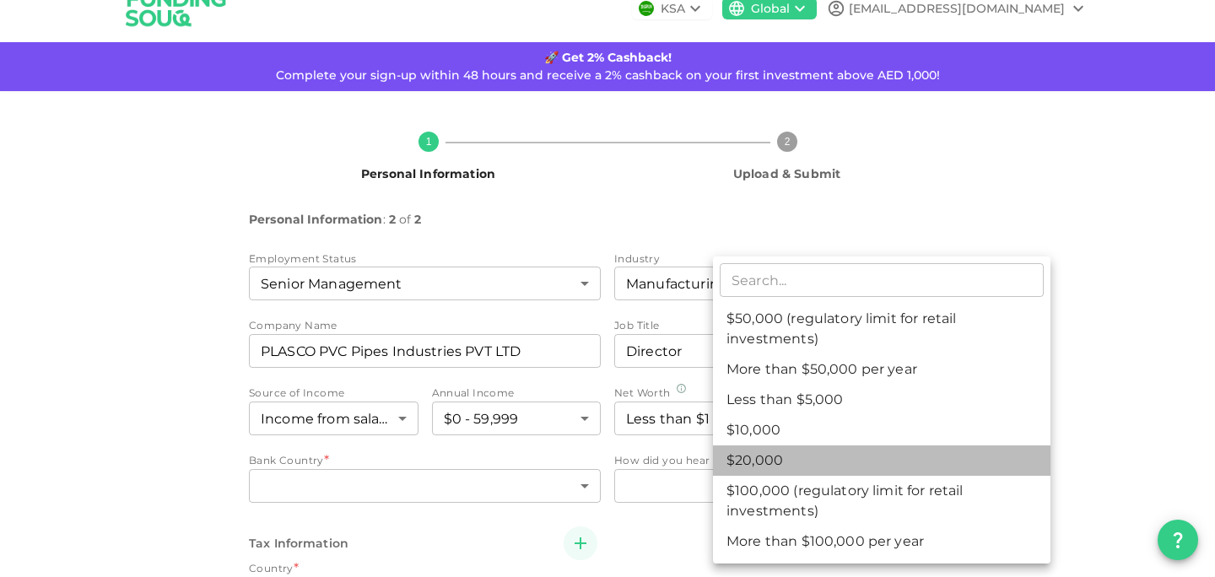
click at [807, 455] on li "$20,000" at bounding box center [881, 460] width 337 height 30
type input "3"
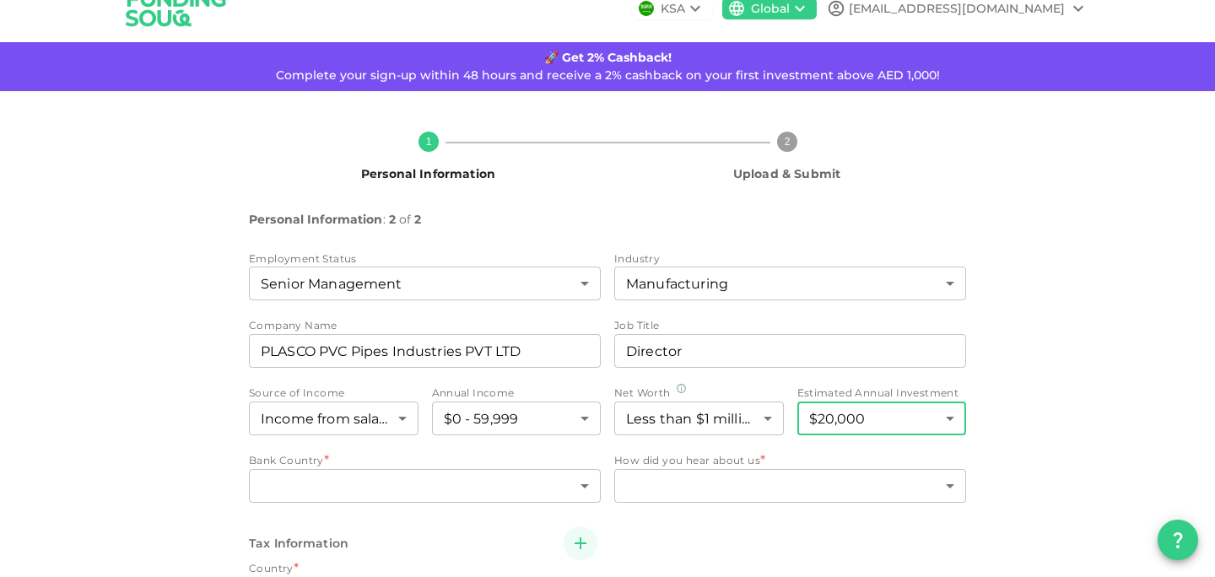
scroll to position [120, 0]
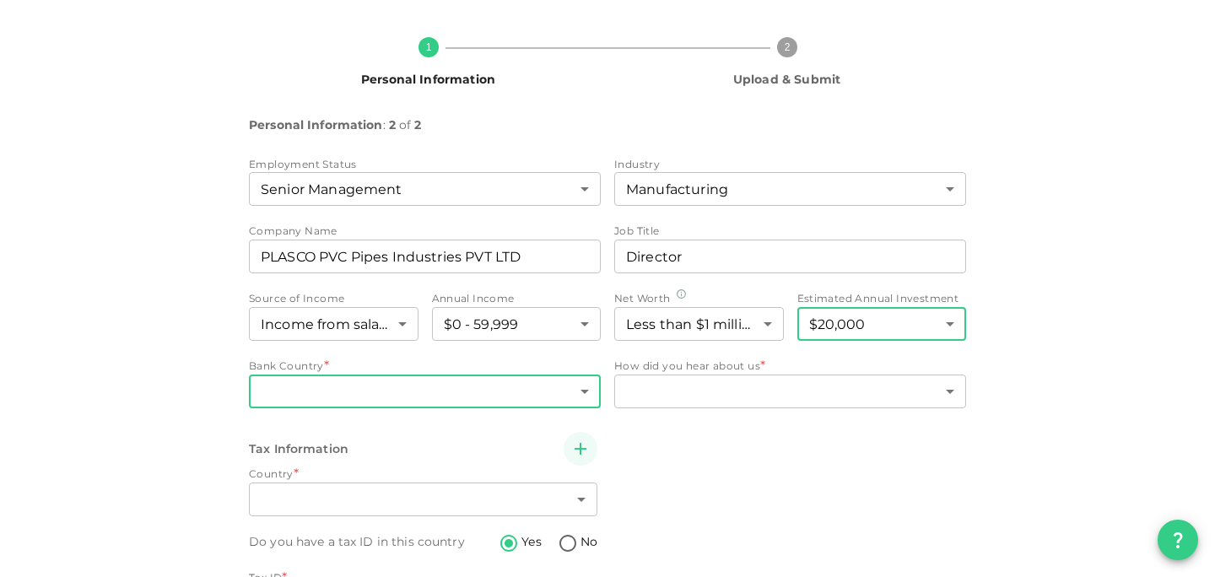
click at [453, 397] on body "KSA Global hashimpervaiz_ch@yahoo.com 🚀 Get 2% Cashback! Complete your sign-up …" at bounding box center [607, 288] width 1215 height 577
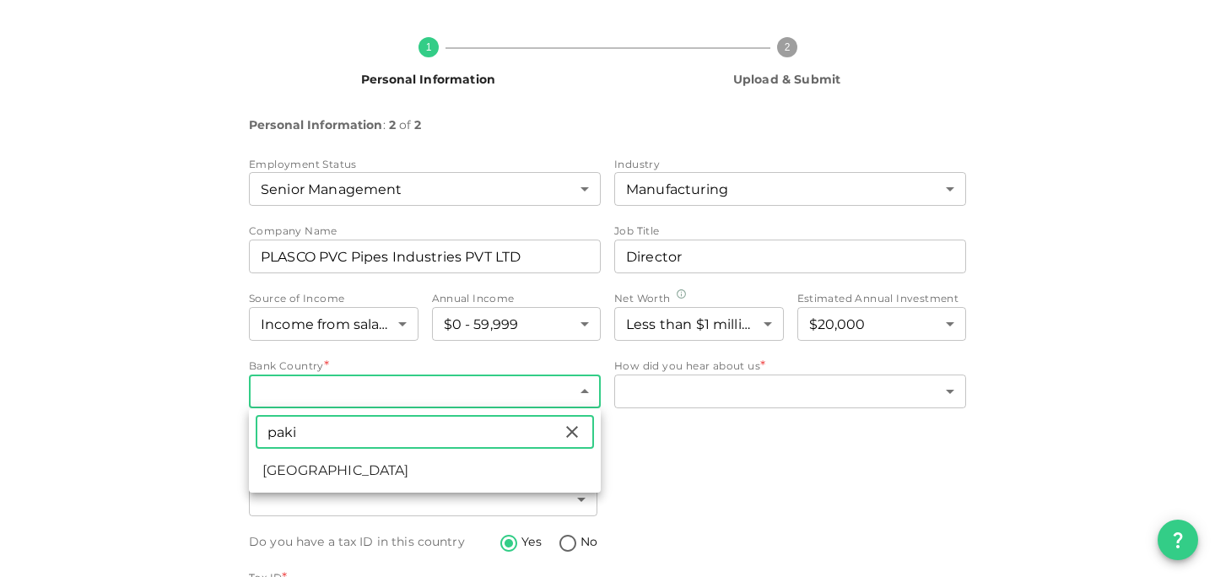
type input "paki"
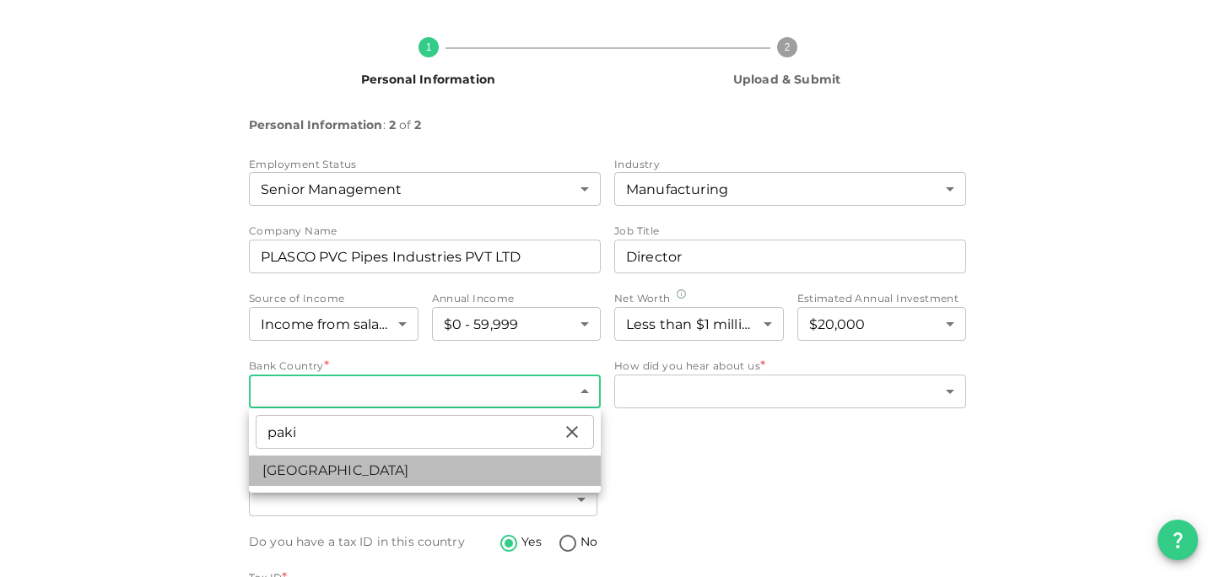
click at [284, 477] on li "Pakistan" at bounding box center [425, 471] width 352 height 30
type input "149"
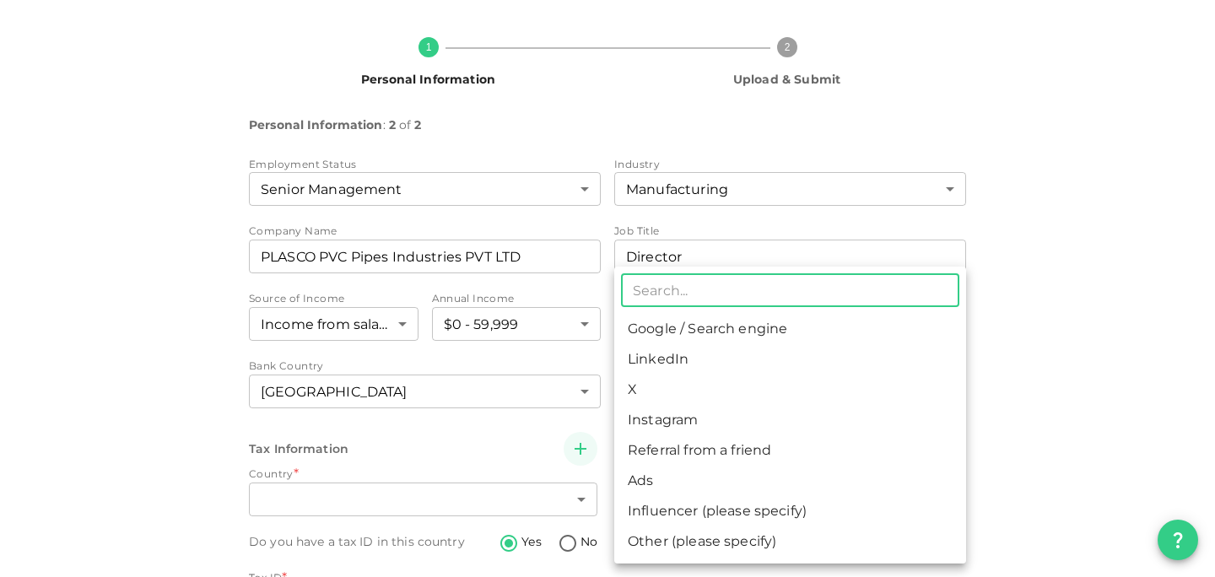
click at [693, 401] on body "KSA Global hashimpervaiz_ch@yahoo.com 🚀 Get 2% Cashback! Complete your sign-up …" at bounding box center [607, 288] width 1215 height 577
click at [705, 529] on li "Other (please specify)" at bounding box center [790, 541] width 352 height 30
type input "8"
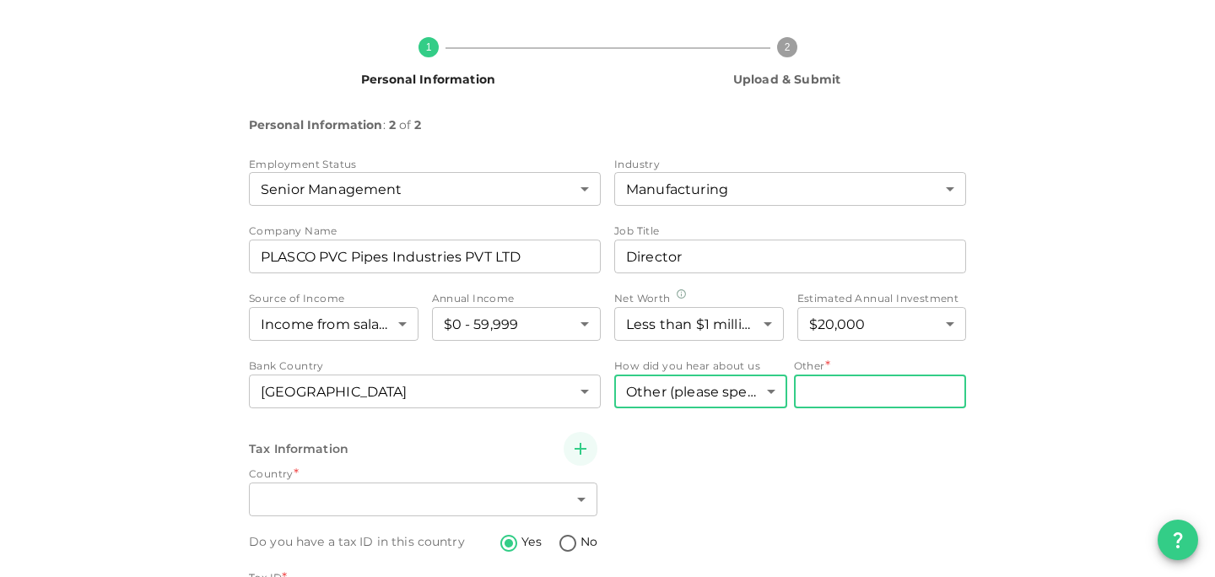
click at [844, 390] on input "Other" at bounding box center [880, 392] width 173 height 34
type input "ChatGPT"
click at [230, 425] on div "1 Personal Information 2 Upload & Submit Personal Information : 2 of 2 Employme…" at bounding box center [608, 346] width 962 height 644
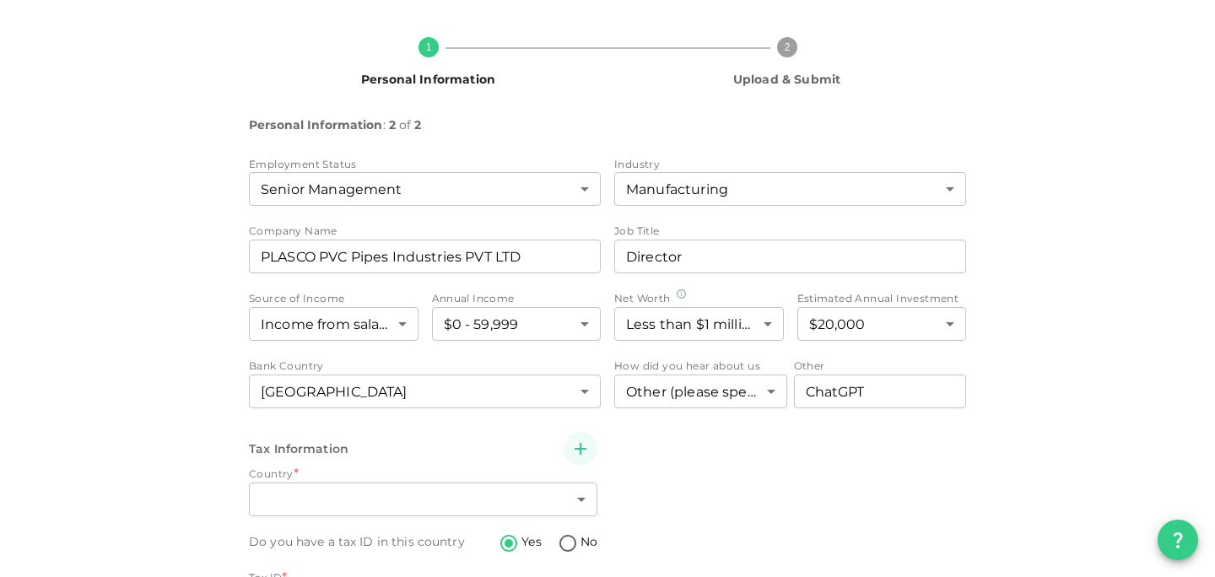
scroll to position [237, 0]
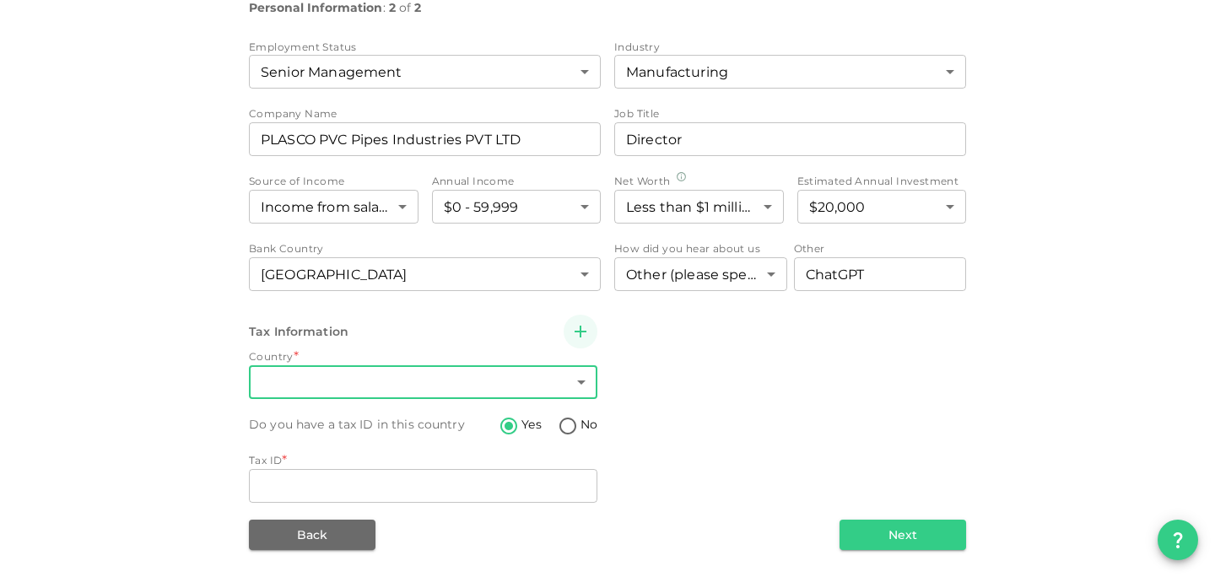
click at [339, 372] on body "KSA Global hashimpervaiz_ch@yahoo.com 🚀 Get 2% Cashback! Complete your sign-up …" at bounding box center [607, 288] width 1215 height 577
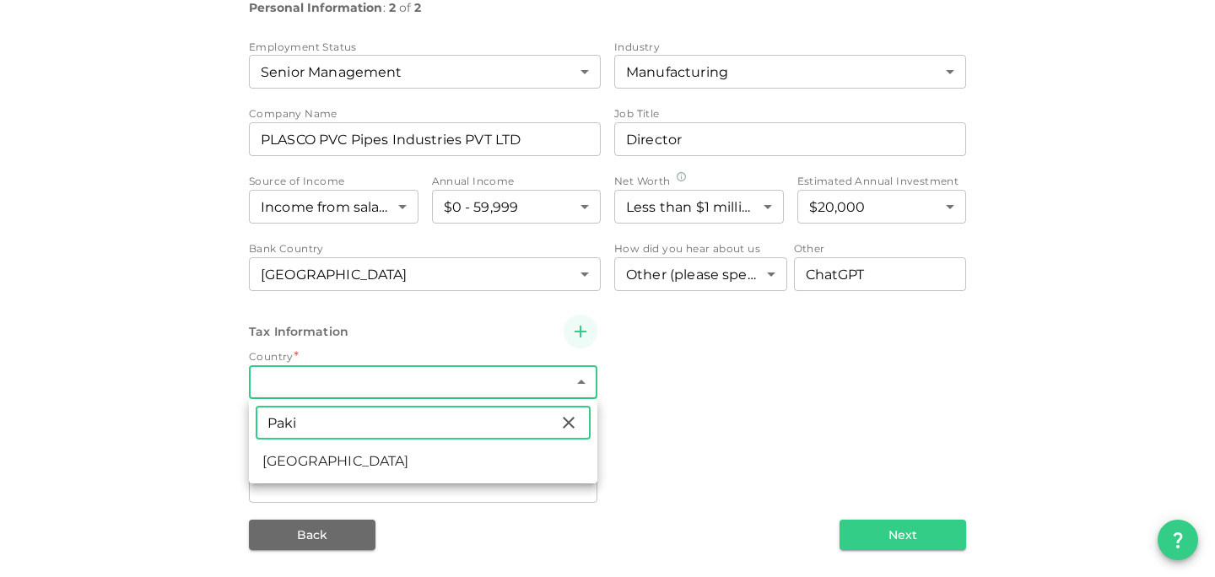
type input "Paki"
click at [287, 458] on li "Pakistan" at bounding box center [423, 461] width 348 height 30
type input "149"
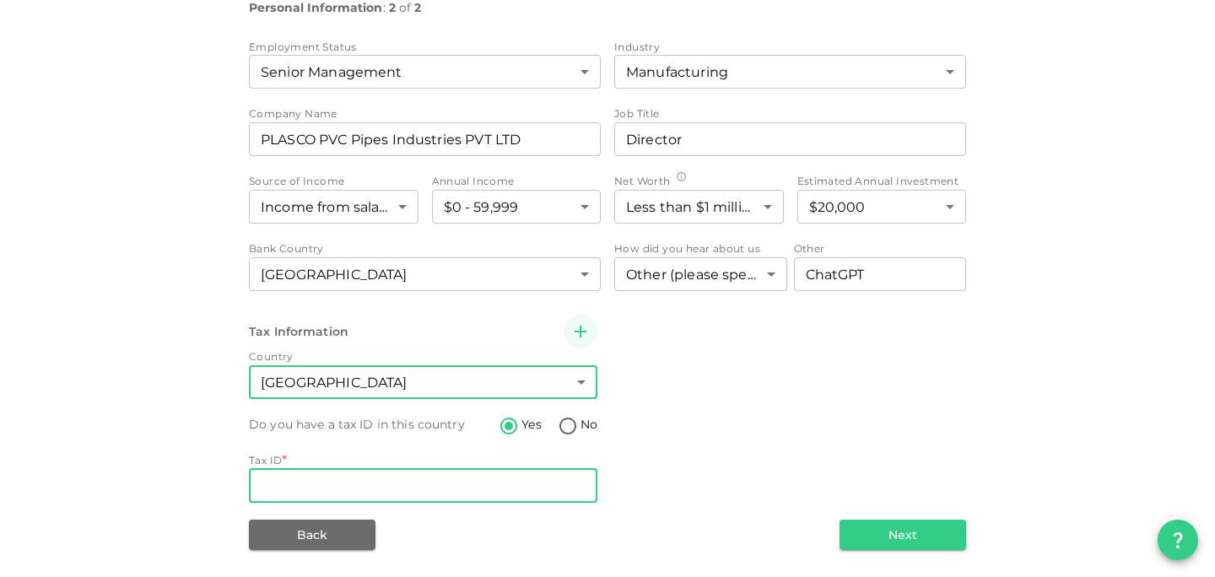
click at [283, 488] on input "Tax ID" at bounding box center [423, 486] width 348 height 34
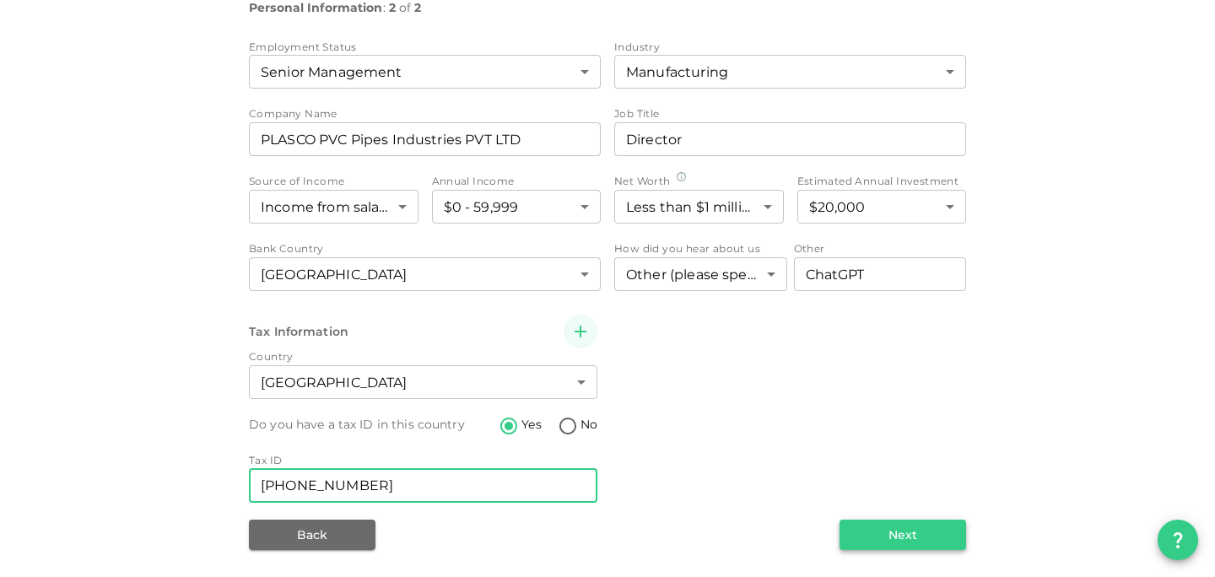
type input "34201-0116538-9"
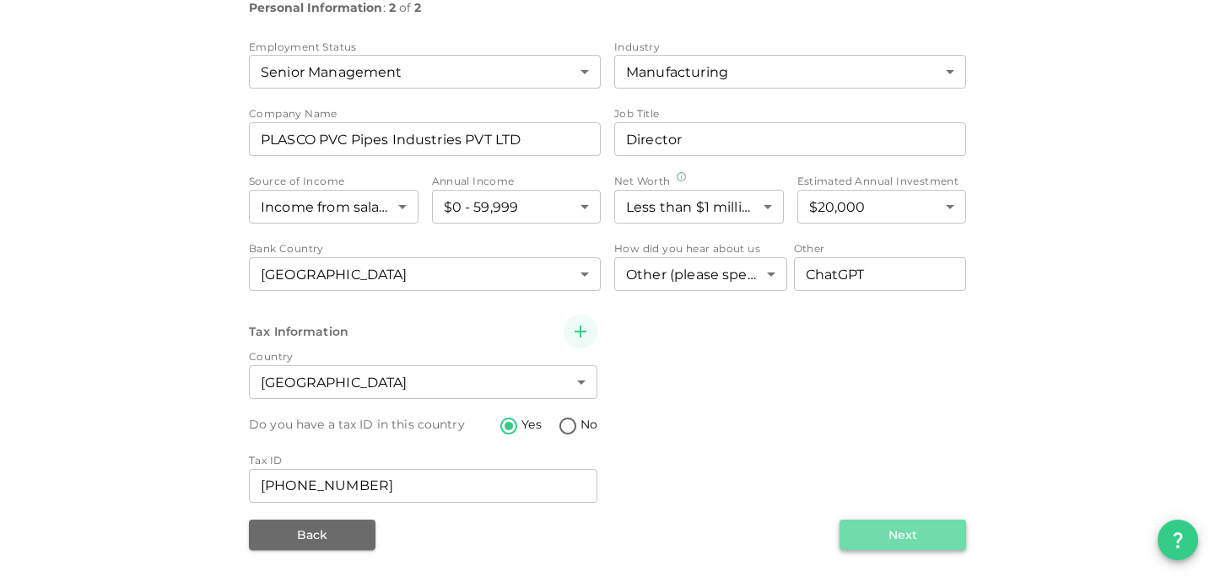
click at [893, 520] on button "Next" at bounding box center [902, 535] width 127 height 30
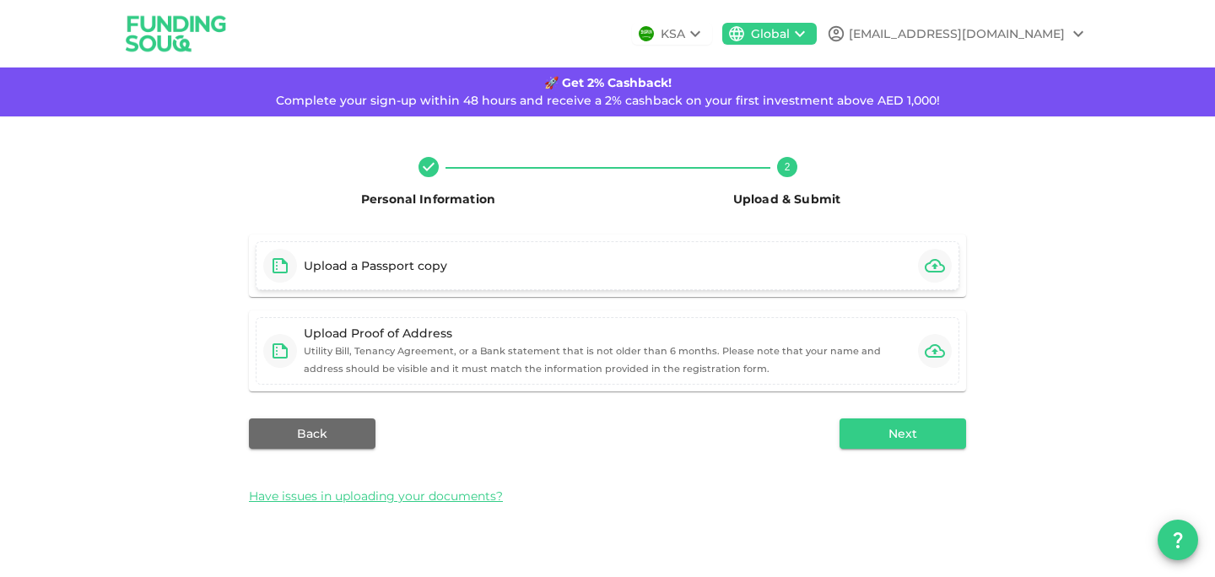
click at [535, 257] on div "Upload a Passport copy" at bounding box center [608, 265] width 704 height 49
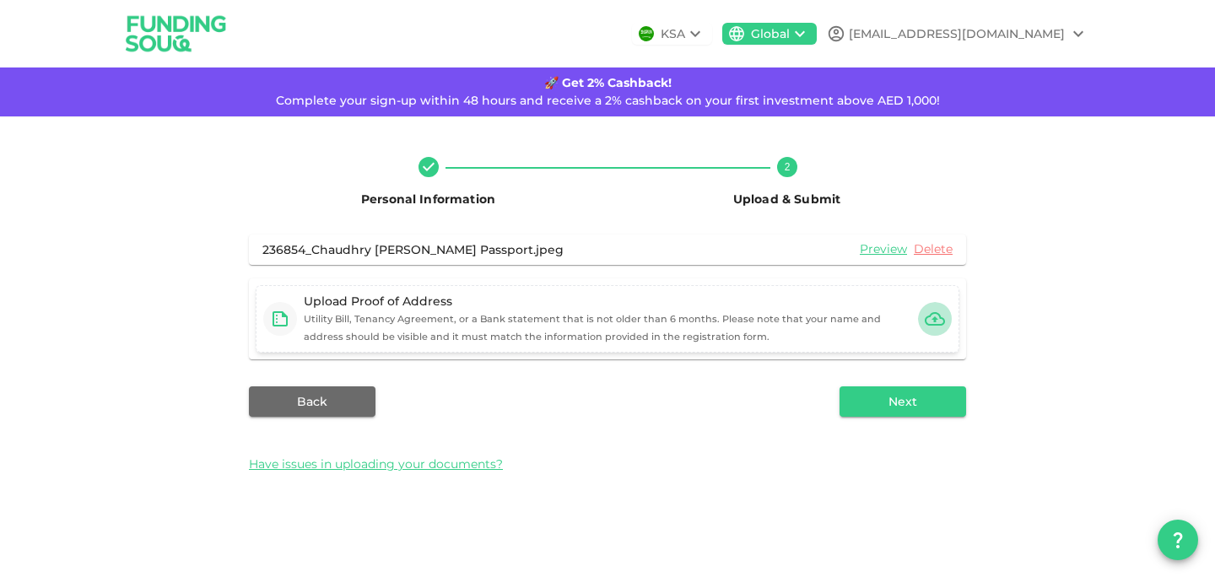
click at [920, 316] on button "button" at bounding box center [935, 319] width 34 height 34
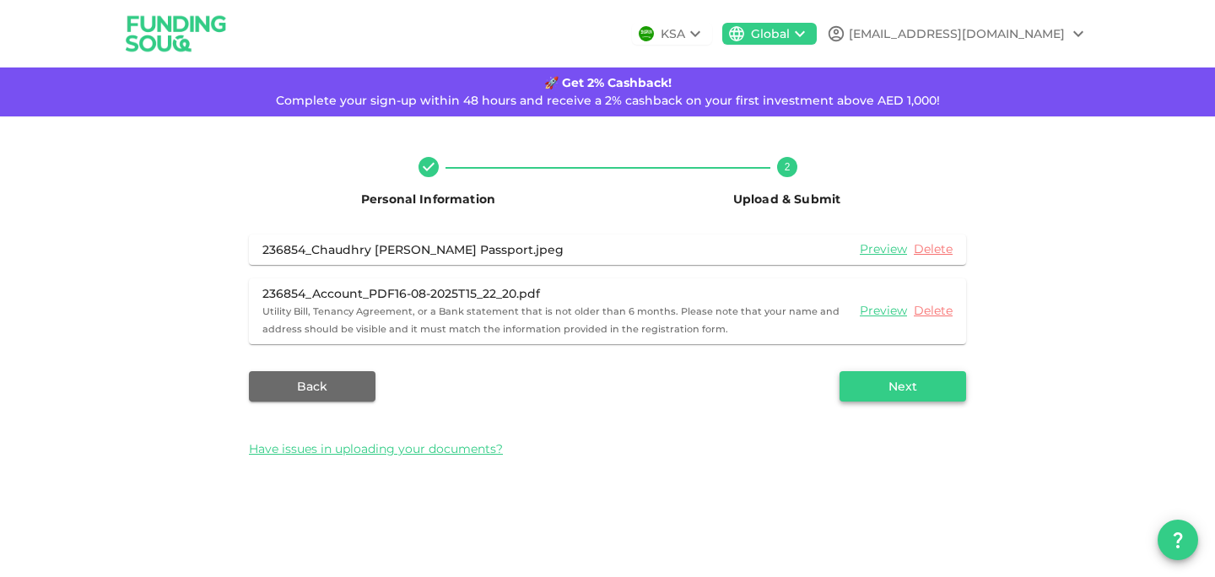
click at [890, 382] on button "Next" at bounding box center [902, 386] width 127 height 30
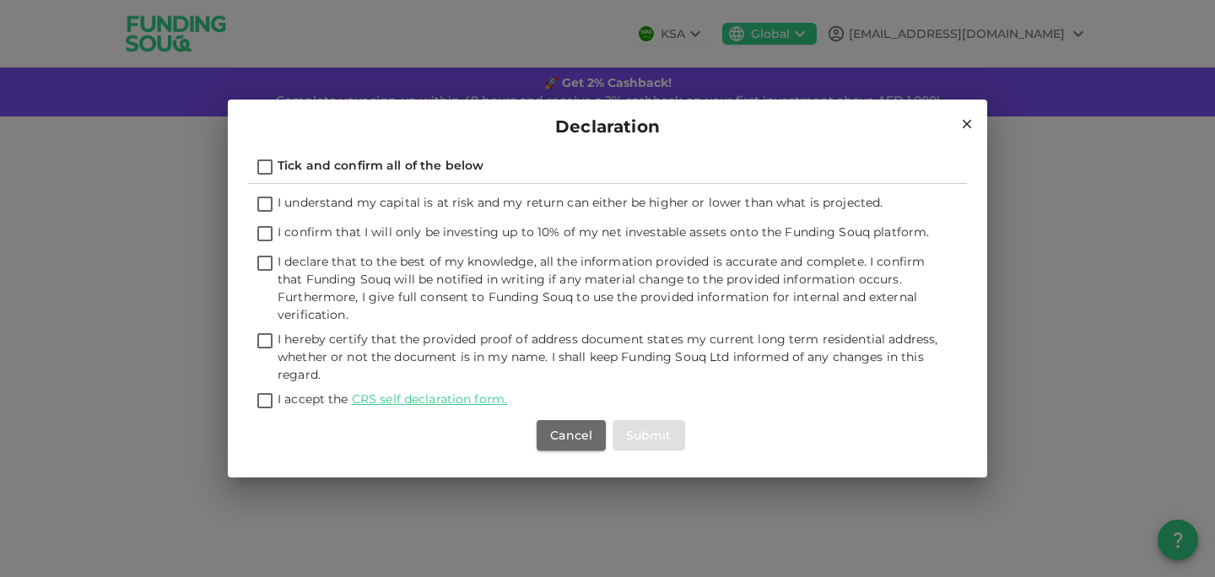
click at [261, 168] on input "Tick and confirm all of the below" at bounding box center [264, 168] width 25 height 23
checkbox input "true"
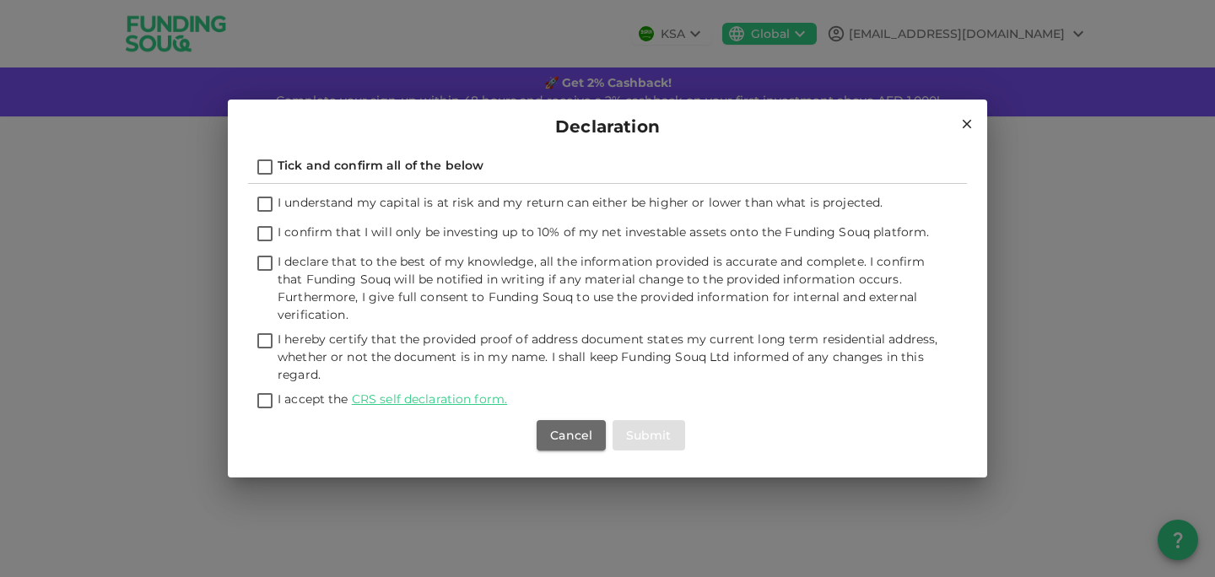
checkbox input "true"
click at [636, 435] on button "Submit" at bounding box center [648, 435] width 73 height 30
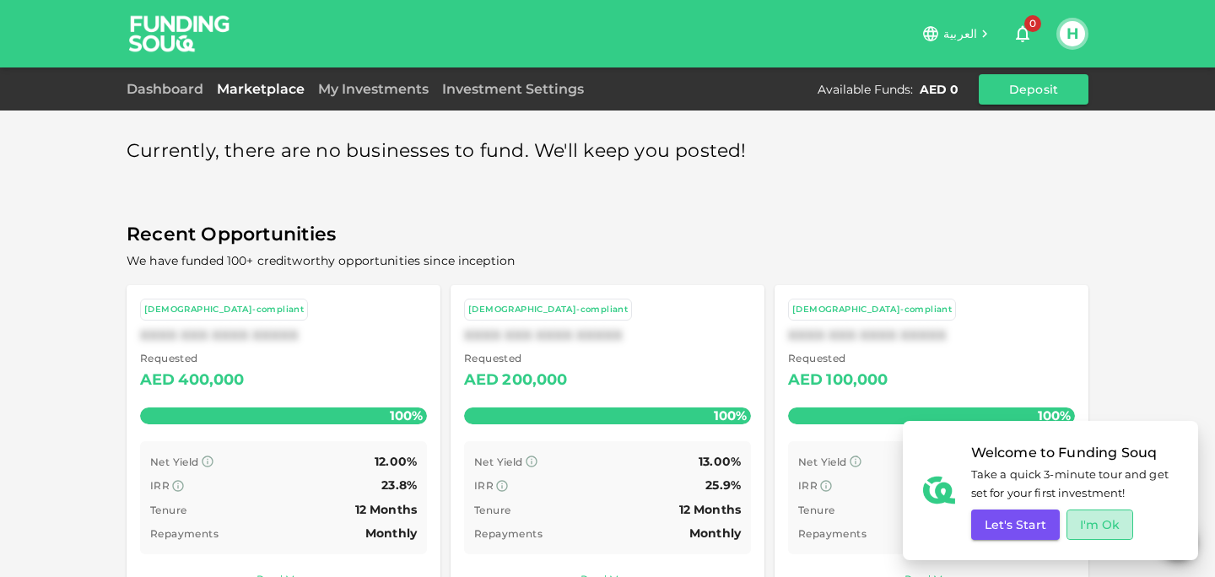
click at [1091, 531] on button "I'm Ok" at bounding box center [1099, 525] width 67 height 30
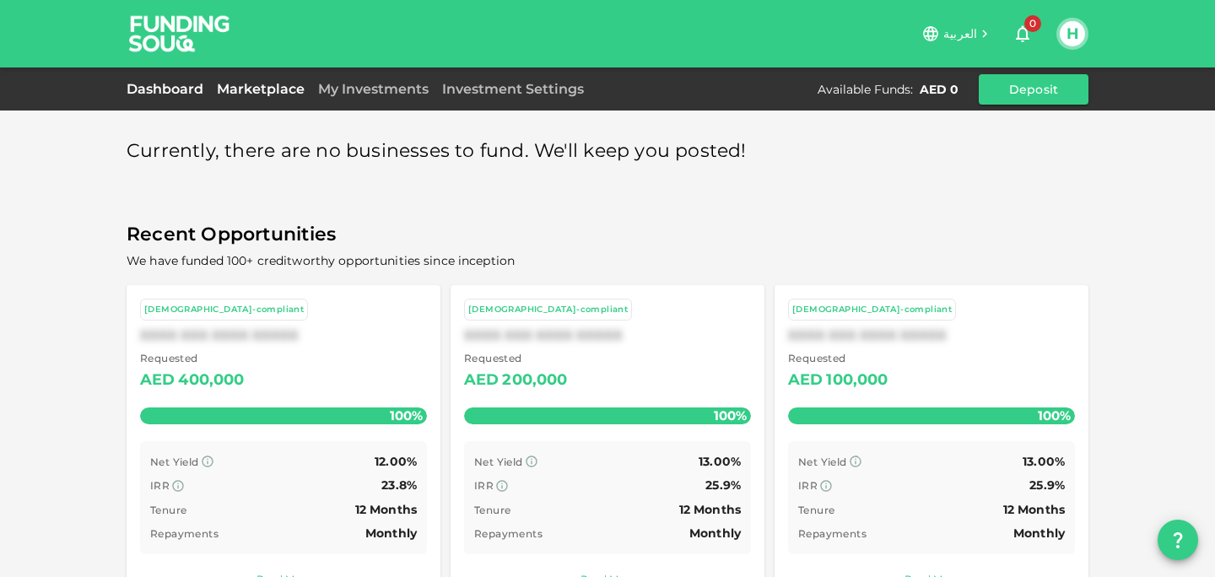
click at [181, 91] on link "Dashboard" at bounding box center [169, 89] width 84 height 16
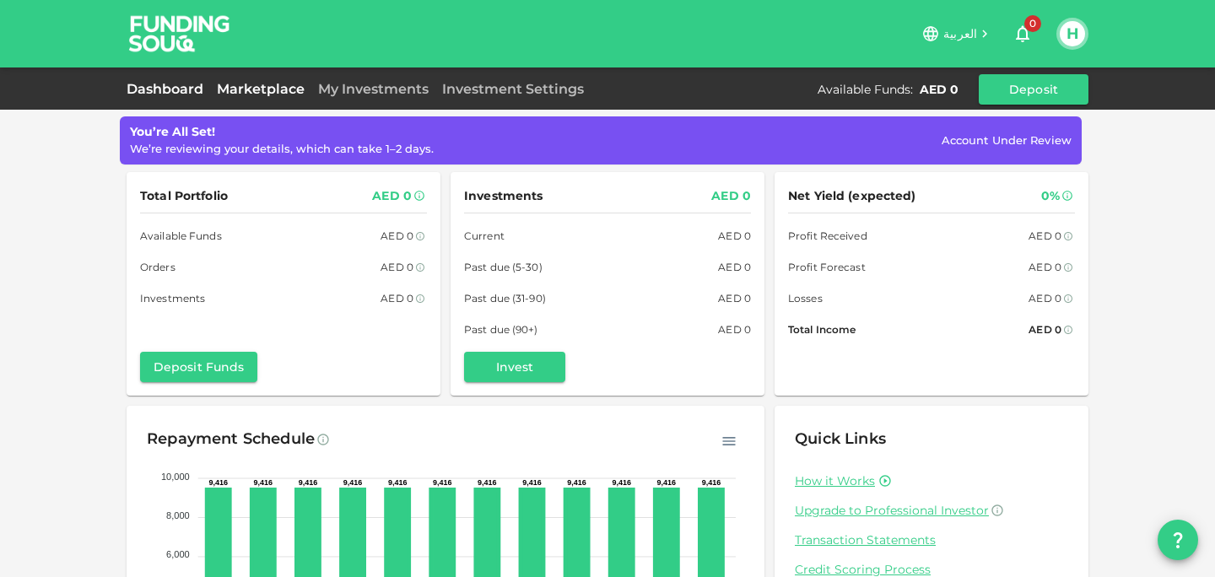
click at [275, 81] on link "Marketplace" at bounding box center [260, 89] width 101 height 16
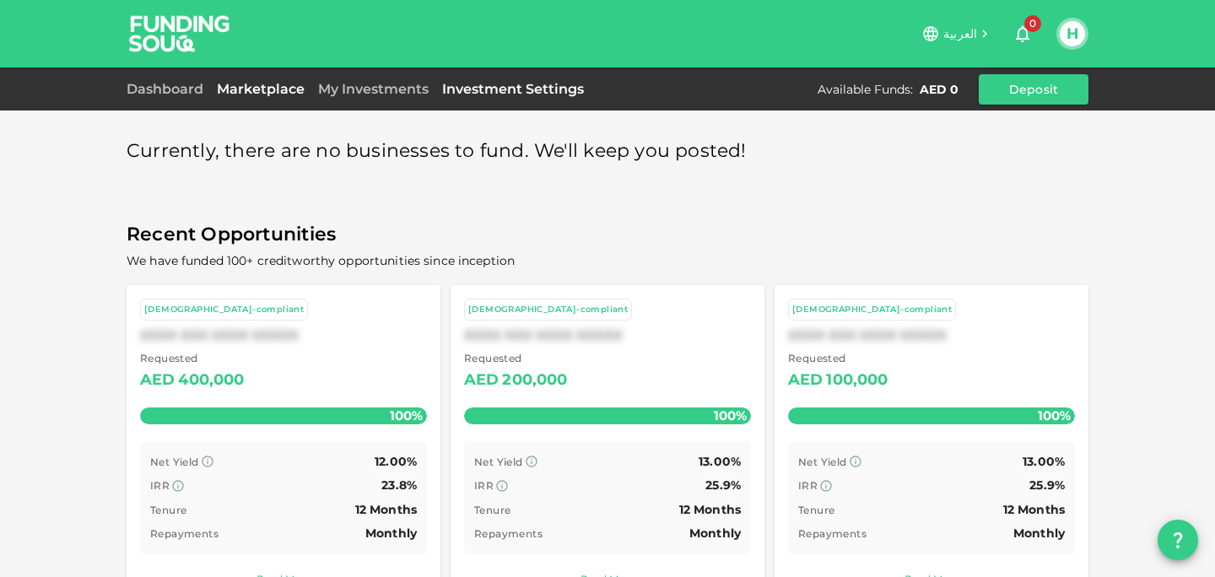
click at [486, 90] on link "Investment Settings" at bounding box center [512, 89] width 155 height 16
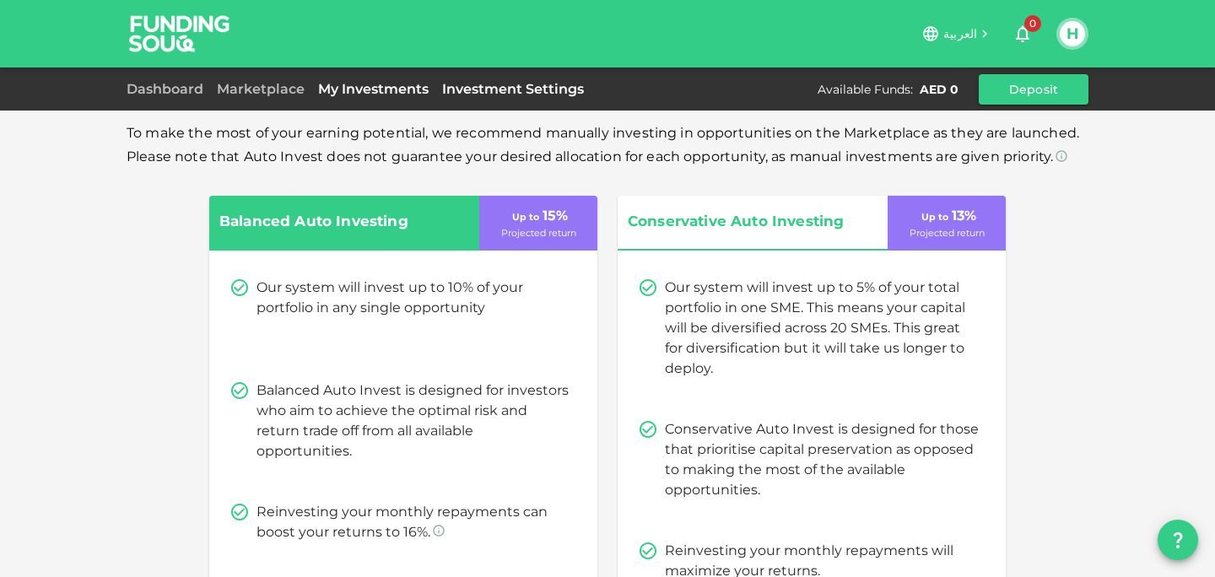
click at [359, 88] on link "My Investments" at bounding box center [373, 89] width 124 height 16
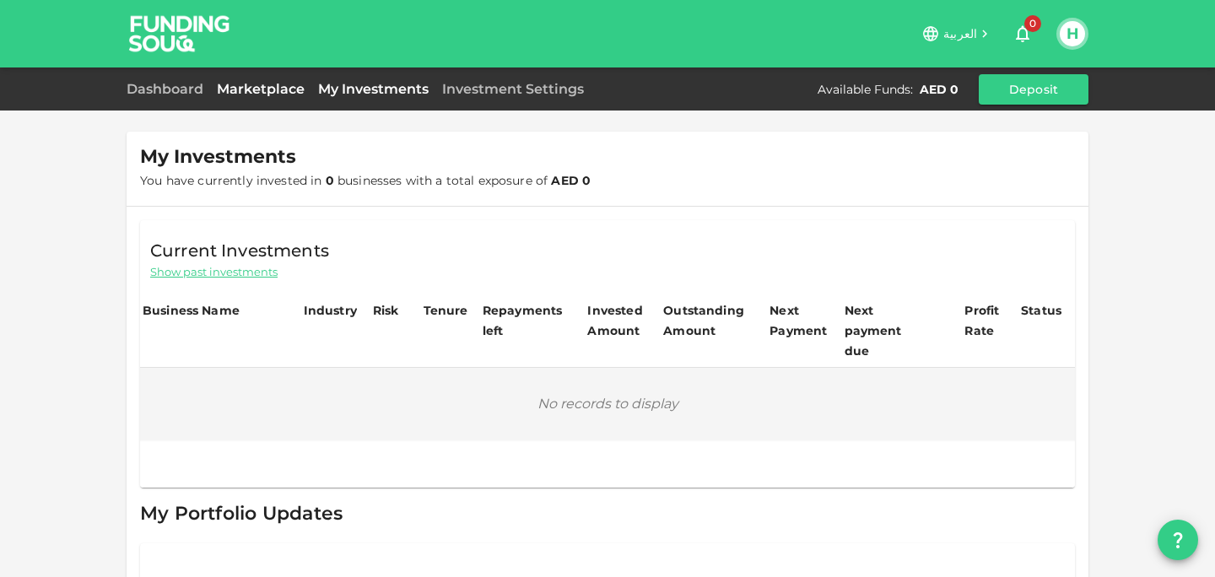
click at [253, 96] on link "Marketplace" at bounding box center [260, 89] width 101 height 16
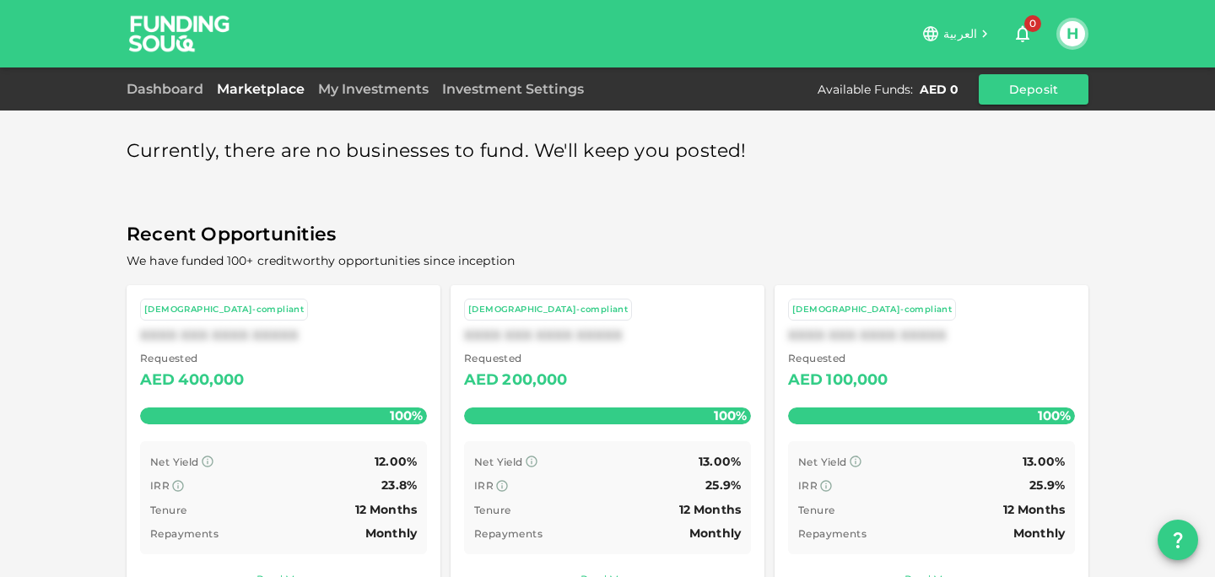
click at [1076, 30] on button "H" at bounding box center [1072, 33] width 25 height 25
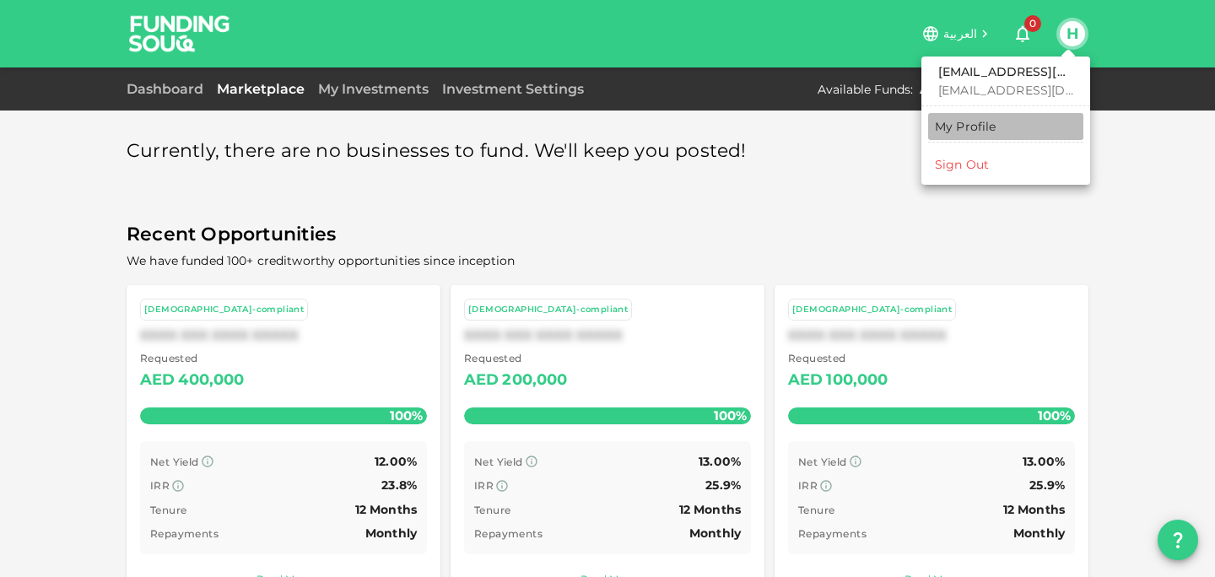
click at [979, 124] on div "My Profile" at bounding box center [966, 126] width 62 height 17
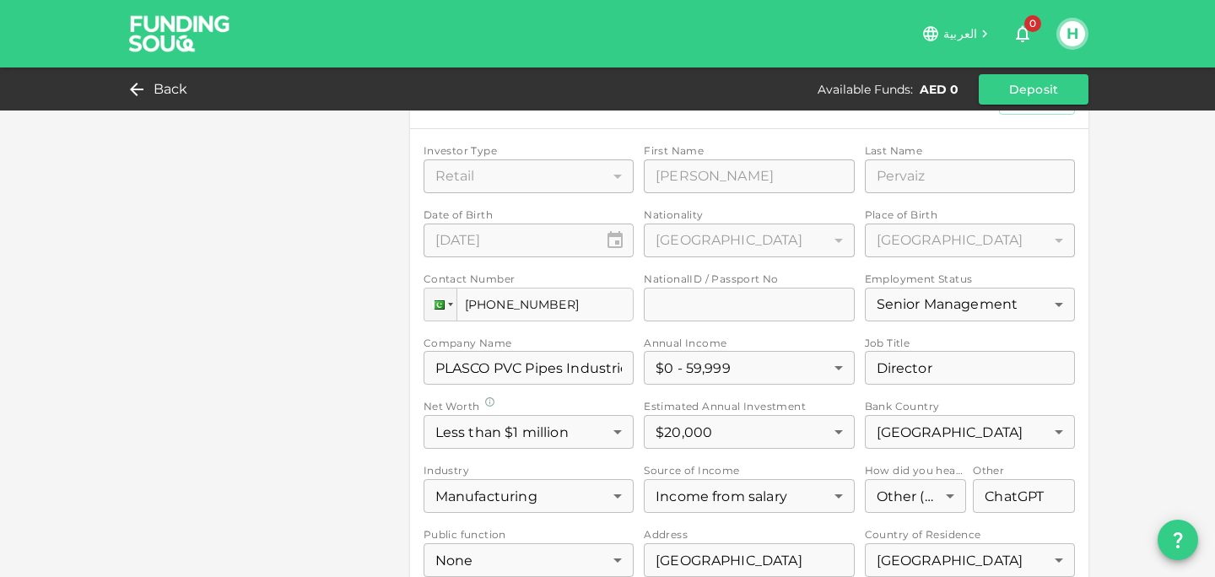
scroll to position [463, 0]
click at [710, 309] on div "Investor Type Retail 1 ​ First Name First Name Chaudhry Hashim First Name Last …" at bounding box center [748, 467] width 651 height 650
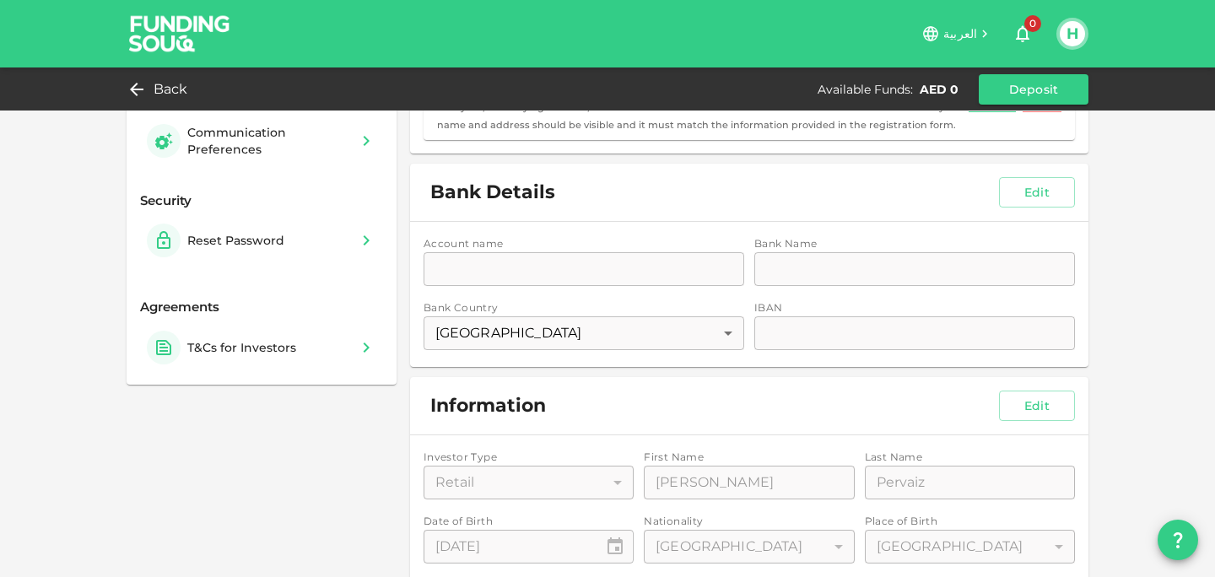
scroll to position [138, 0]
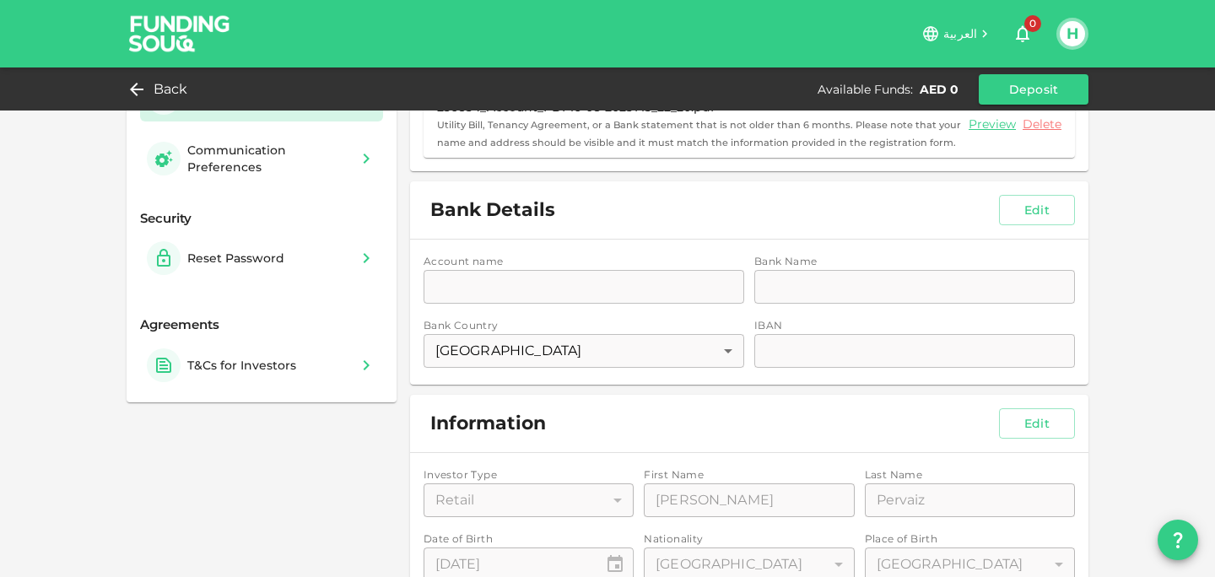
click at [650, 285] on div "Account name accountName accountName Bank Name bankName bankName Bank Country P…" at bounding box center [749, 312] width 678 height 145
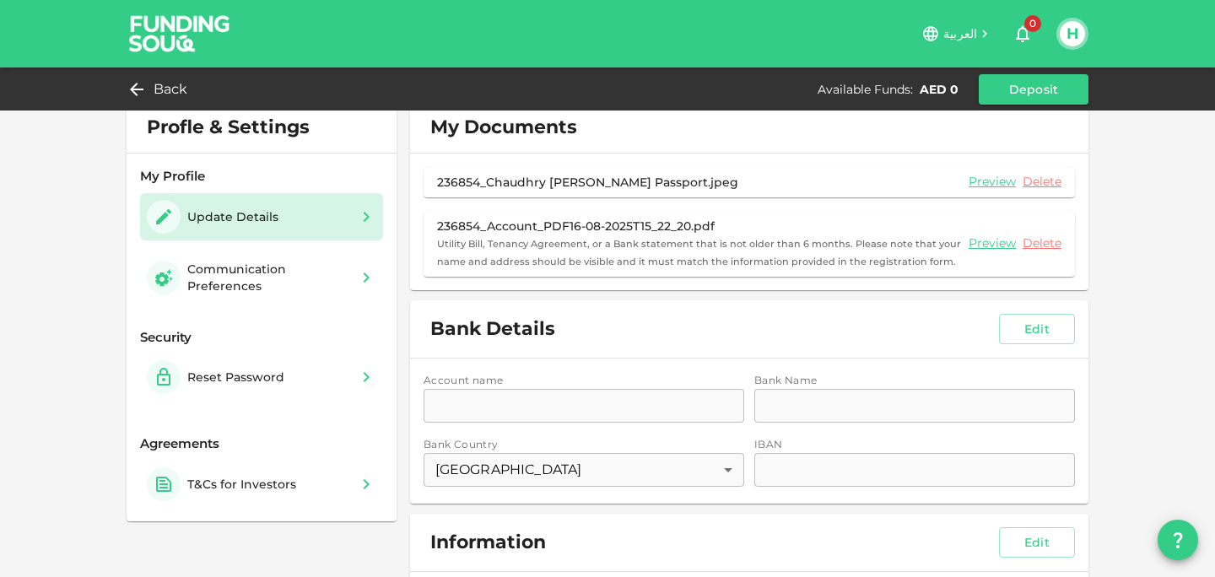
scroll to position [12, 0]
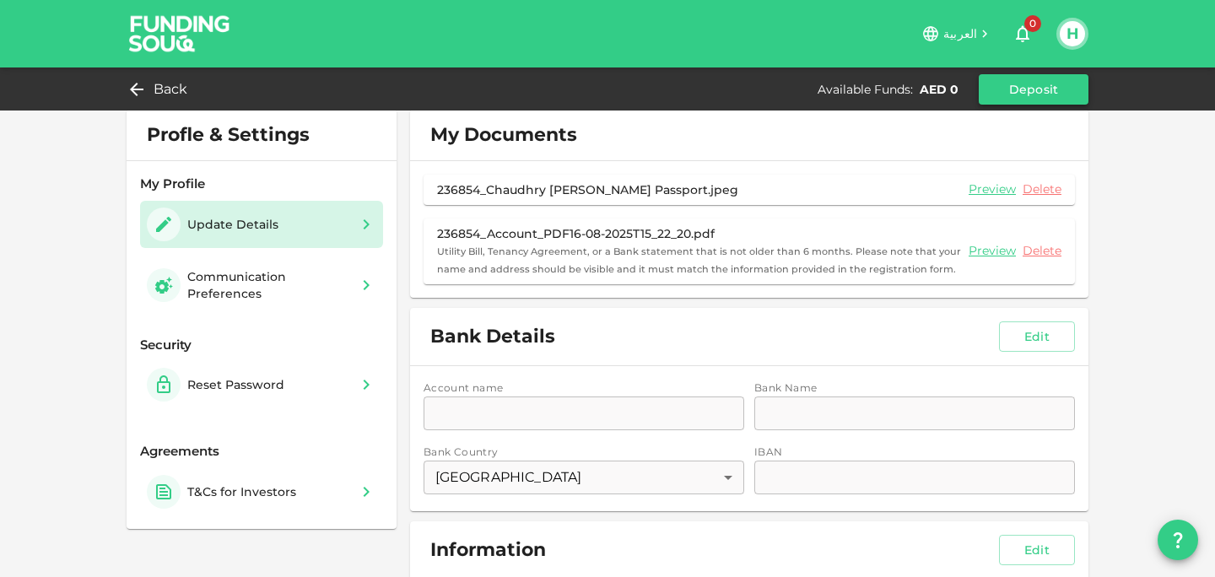
click at [1019, 93] on button "Deposit" at bounding box center [1034, 89] width 110 height 30
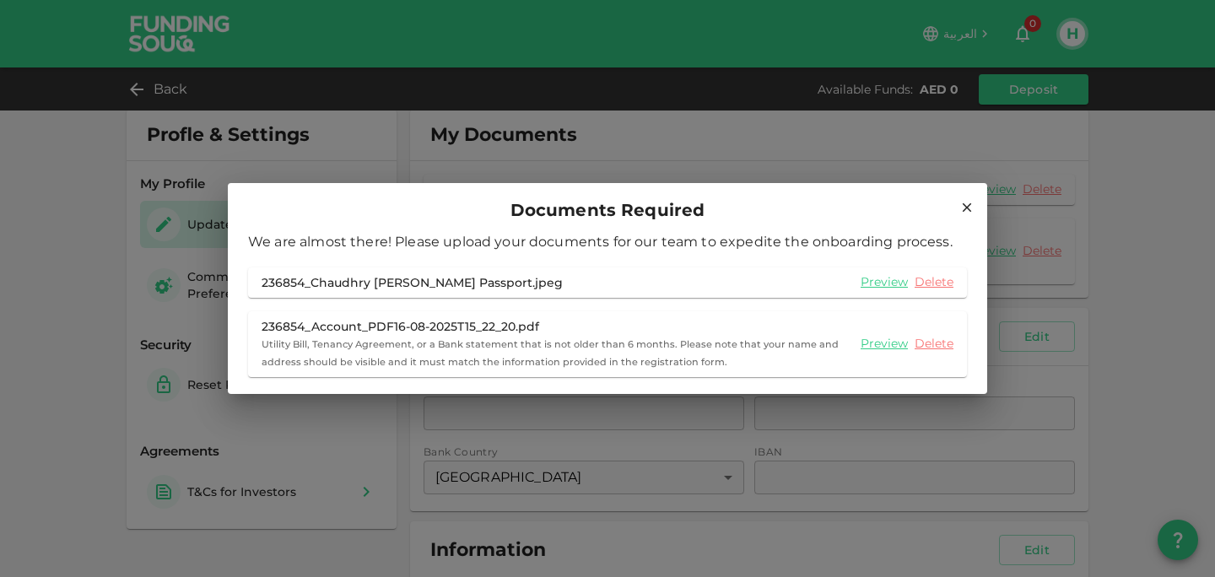
click at [966, 205] on icon at bounding box center [966, 207] width 15 height 15
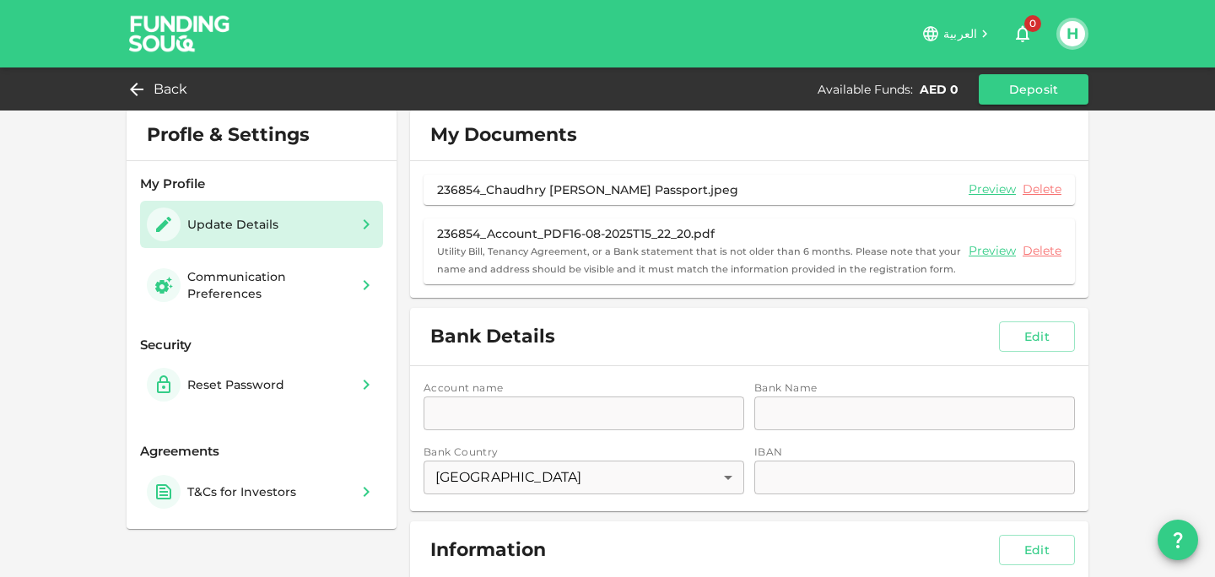
scroll to position [0, 0]
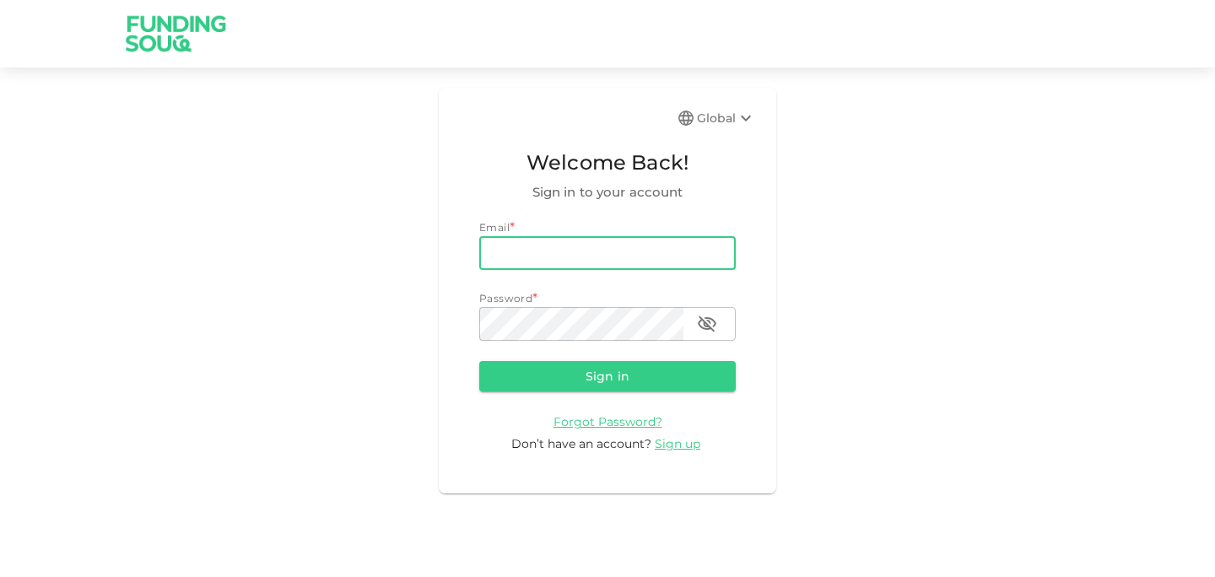
click at [522, 244] on input "email" at bounding box center [607, 253] width 256 height 34
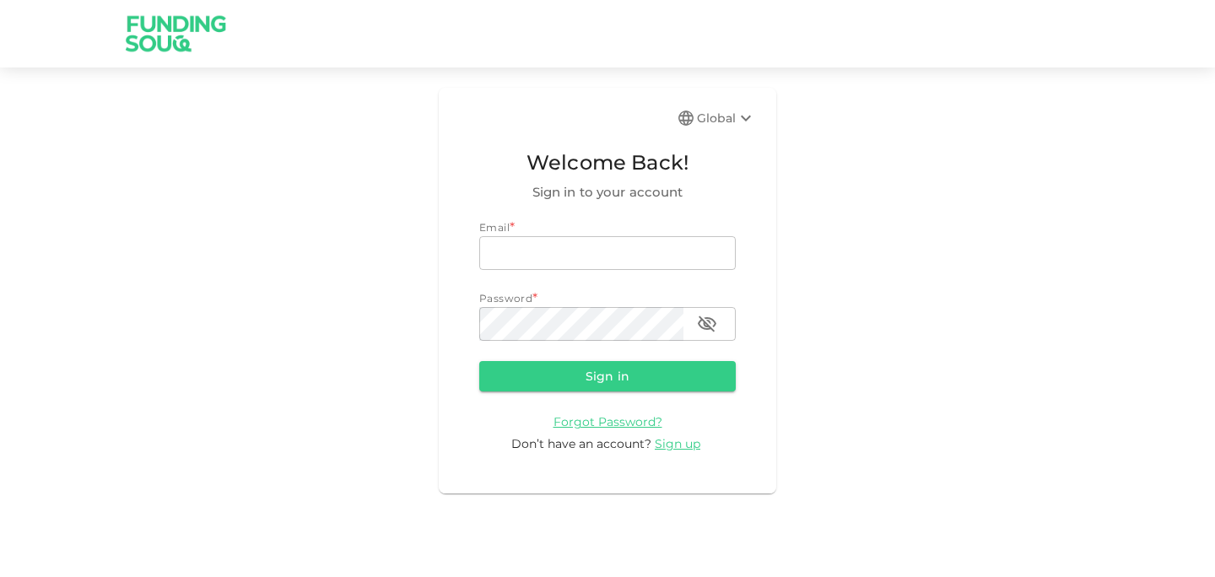
type input "[EMAIL_ADDRESS][DOMAIN_NAME]"
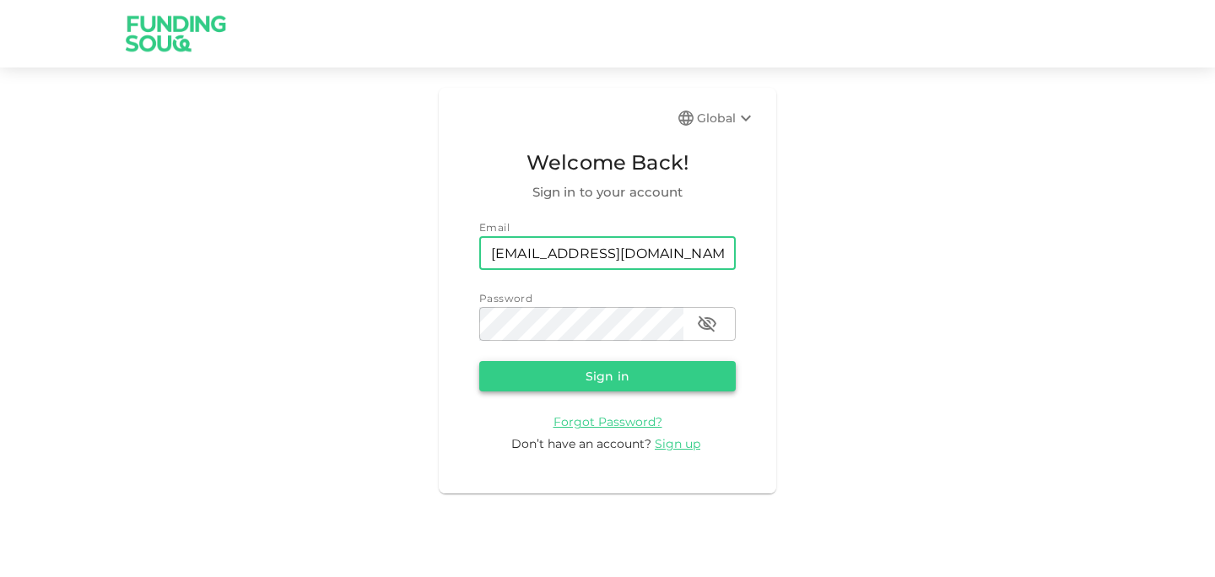
click at [619, 377] on button "Sign in" at bounding box center [607, 376] width 256 height 30
